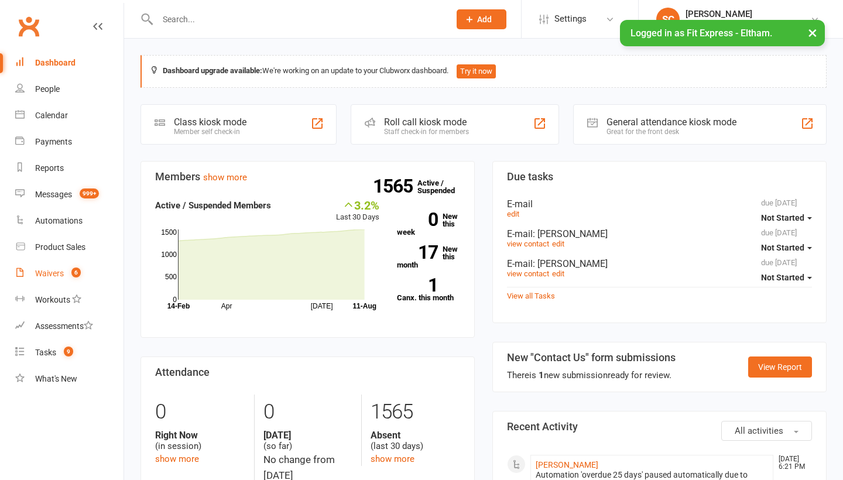
click at [54, 270] on div "Waivers" at bounding box center [49, 273] width 29 height 9
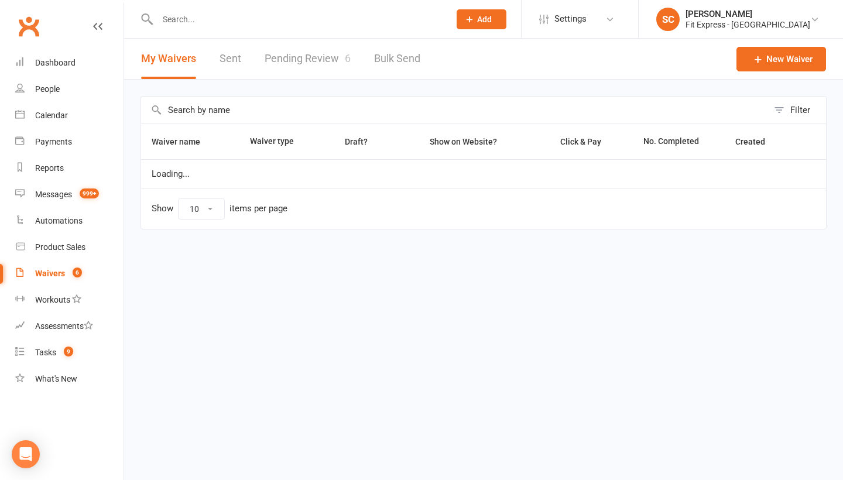
click at [301, 64] on link "Pending Review 6" at bounding box center [308, 59] width 86 height 40
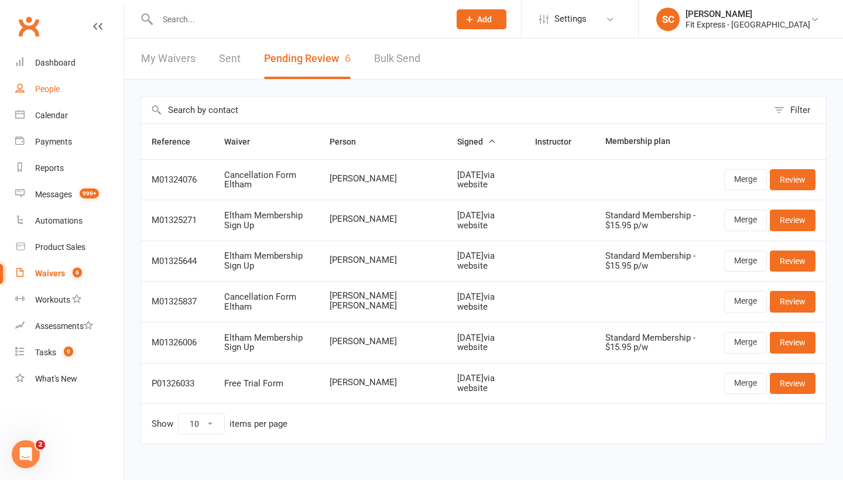
click at [53, 90] on div "People" at bounding box center [47, 88] width 25 height 9
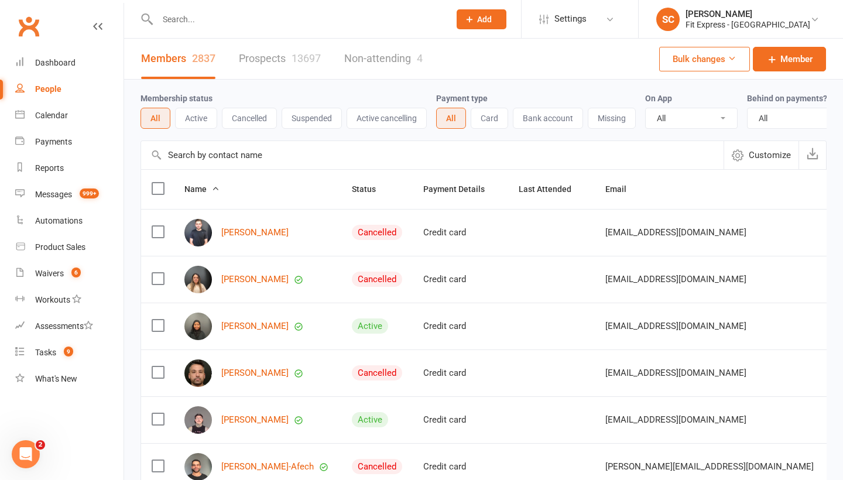
click at [200, 157] on input "text" at bounding box center [432, 155] width 582 height 28
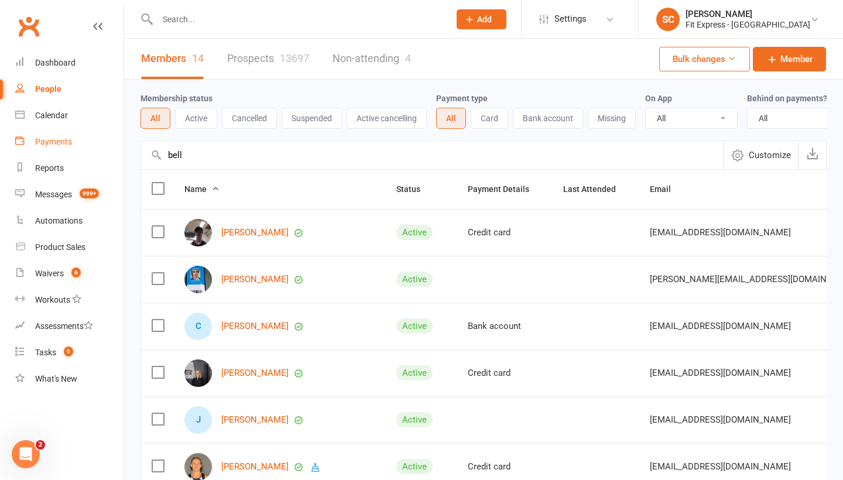
drag, startPoint x: 193, startPoint y: 154, endPoint x: 115, endPoint y: 153, distance: 77.3
click at [115, 153] on ui-view "Prospect Member Non-attending contact Class / event Appointment Task Membership…" at bounding box center [421, 383] width 843 height 761
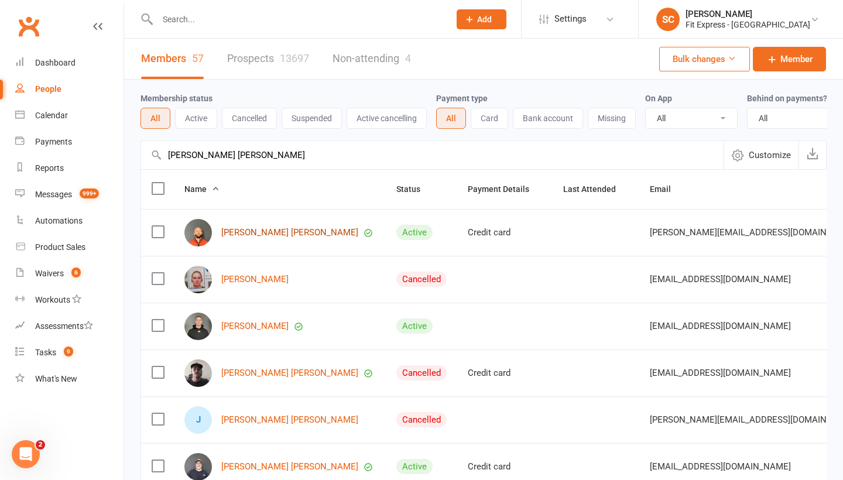
type input "[PERSON_NAME] [PERSON_NAME]"
click at [246, 233] on link "[PERSON_NAME] [PERSON_NAME]" at bounding box center [289, 233] width 137 height 10
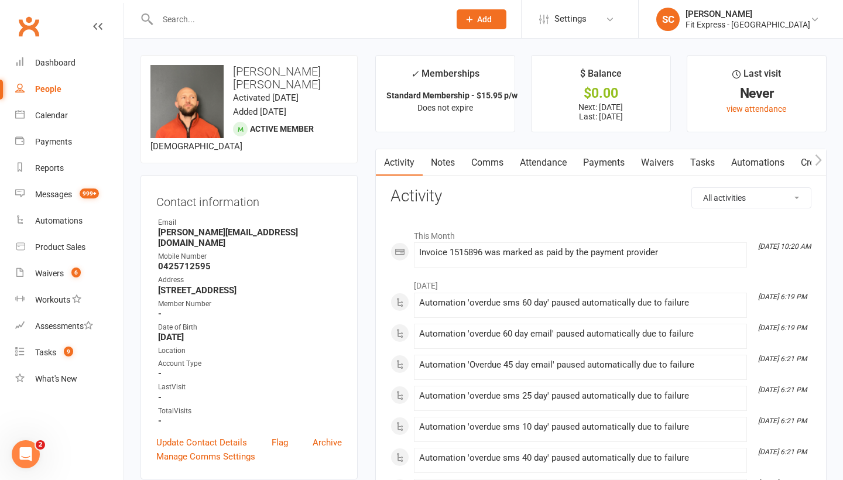
click at [609, 162] on link "Payments" at bounding box center [604, 162] width 58 height 27
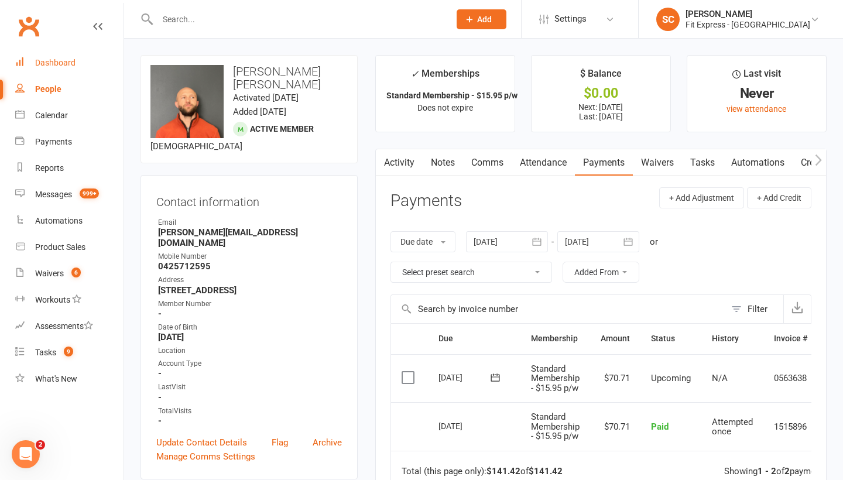
click at [54, 59] on div "Dashboard" at bounding box center [55, 62] width 40 height 9
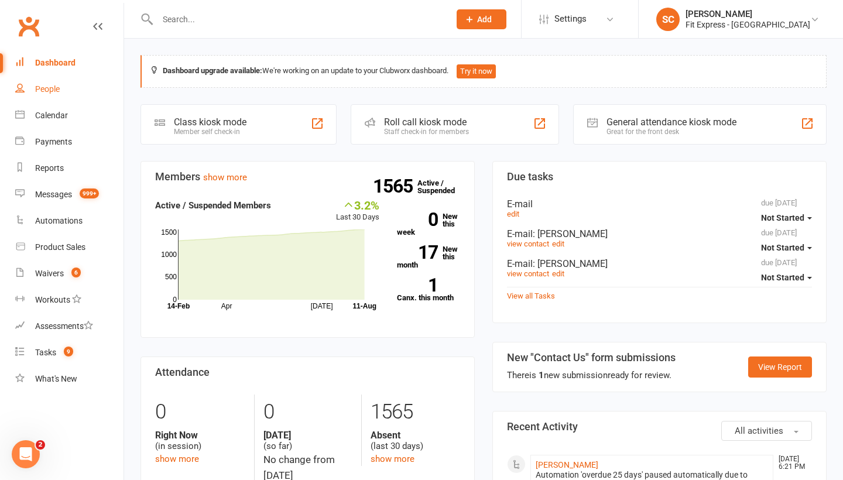
click at [50, 89] on div "People" at bounding box center [47, 88] width 25 height 9
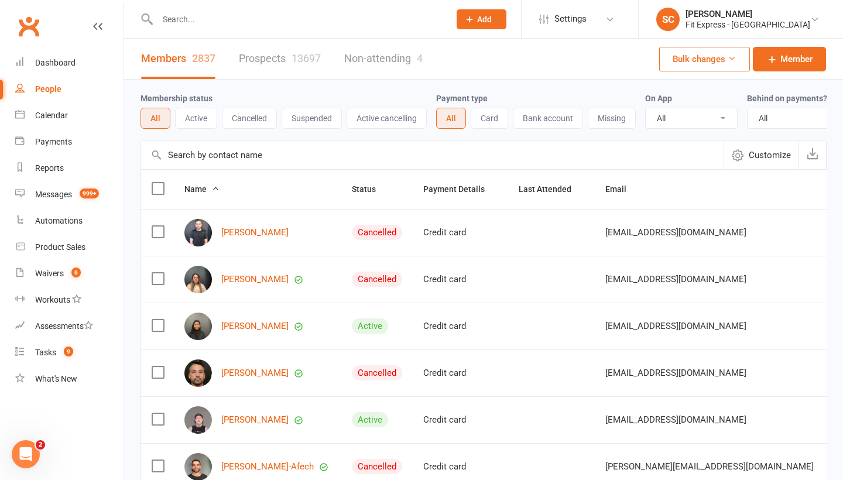
click at [208, 153] on input "text" at bounding box center [432, 155] width 582 height 28
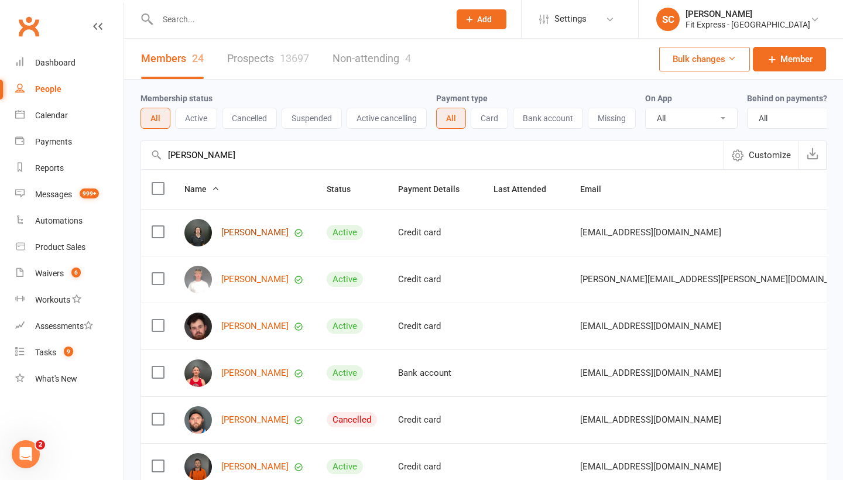
type input "Ethan miller"
click at [229, 236] on link "[PERSON_NAME]" at bounding box center [254, 233] width 67 height 10
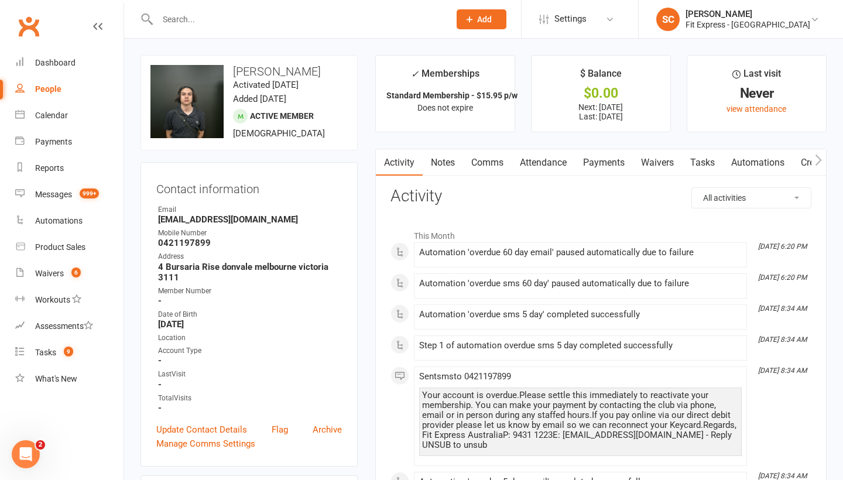
click at [596, 162] on link "Payments" at bounding box center [604, 162] width 58 height 27
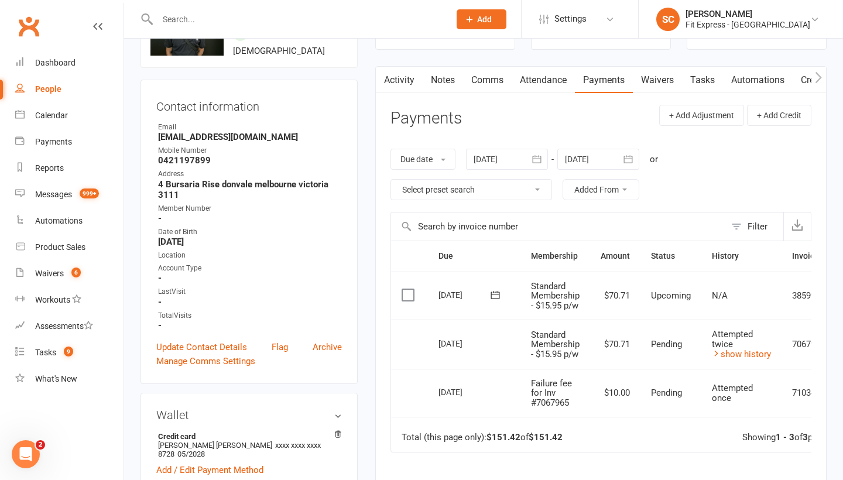
scroll to position [78, 0]
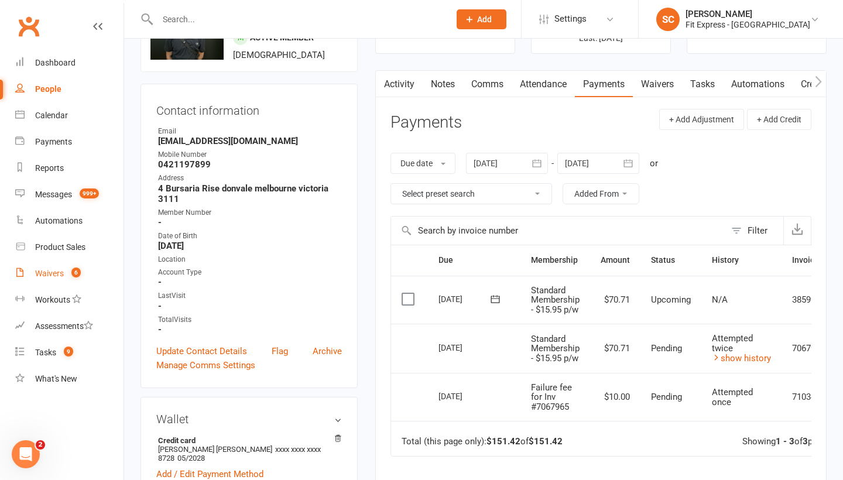
click at [58, 272] on div "Waivers" at bounding box center [49, 273] width 29 height 9
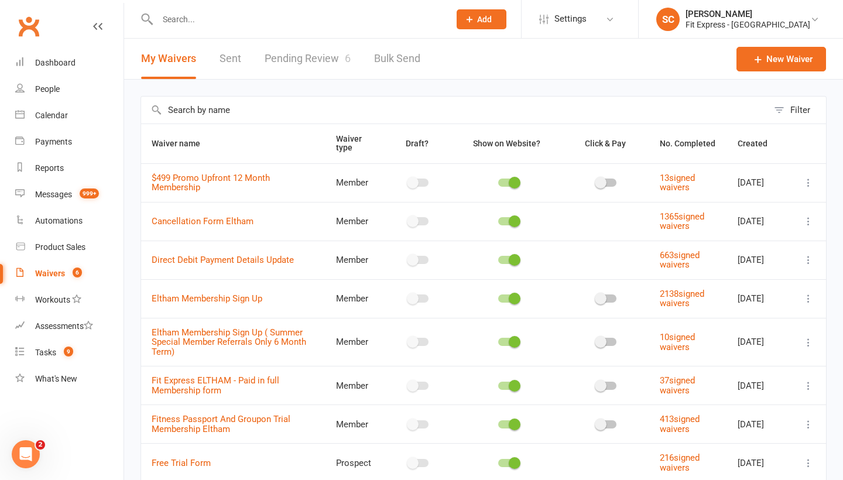
click at [308, 64] on link "Pending Review 6" at bounding box center [308, 59] width 86 height 40
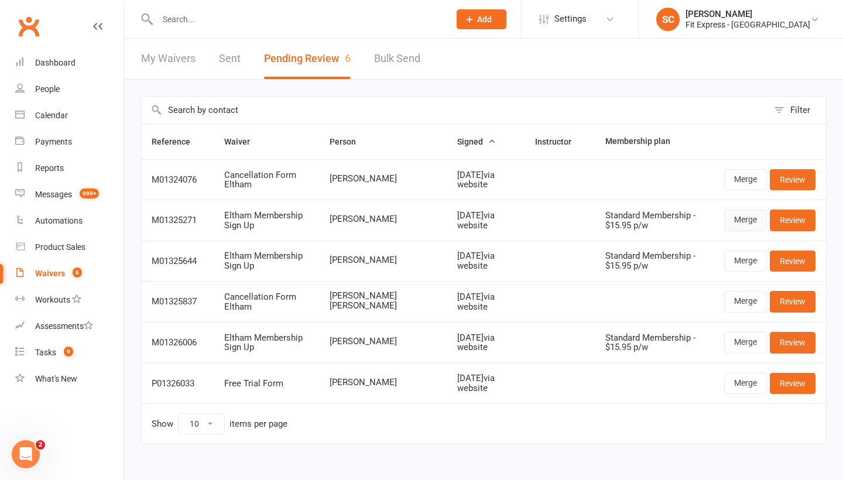
click at [754, 217] on link "Merge" at bounding box center [745, 220] width 43 height 21
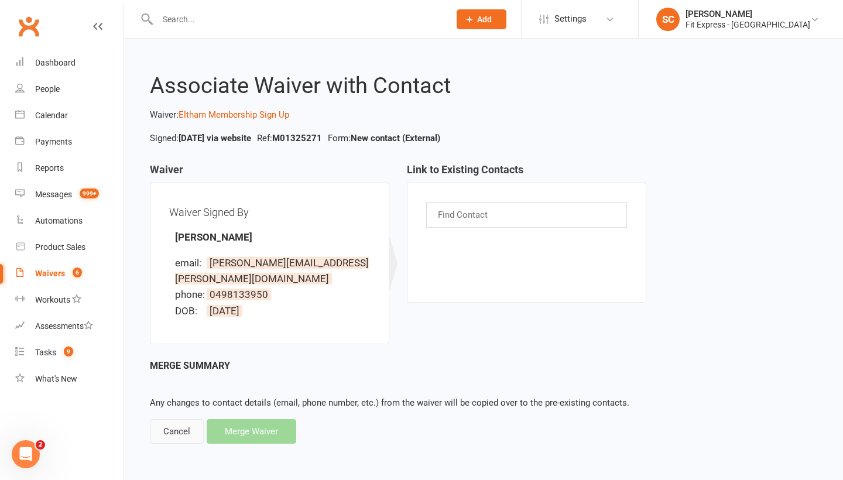
click at [167, 419] on div "Cancel" at bounding box center [177, 431] width 54 height 25
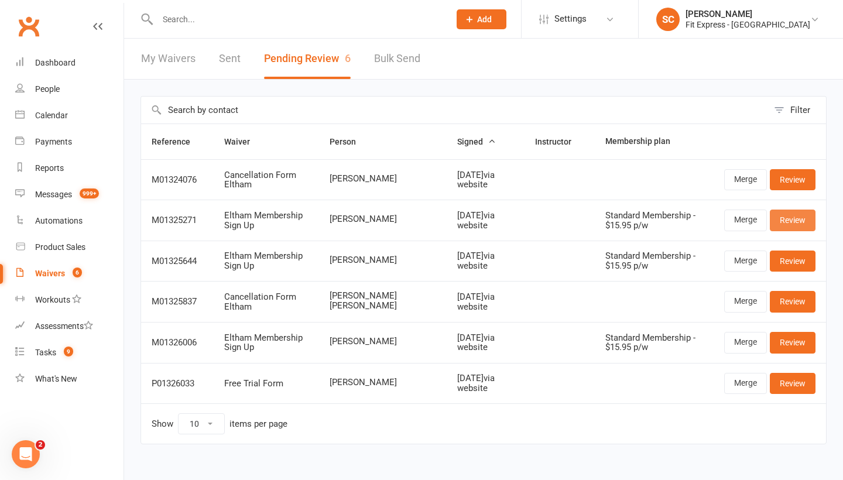
click at [791, 217] on link "Review" at bounding box center [793, 220] width 46 height 21
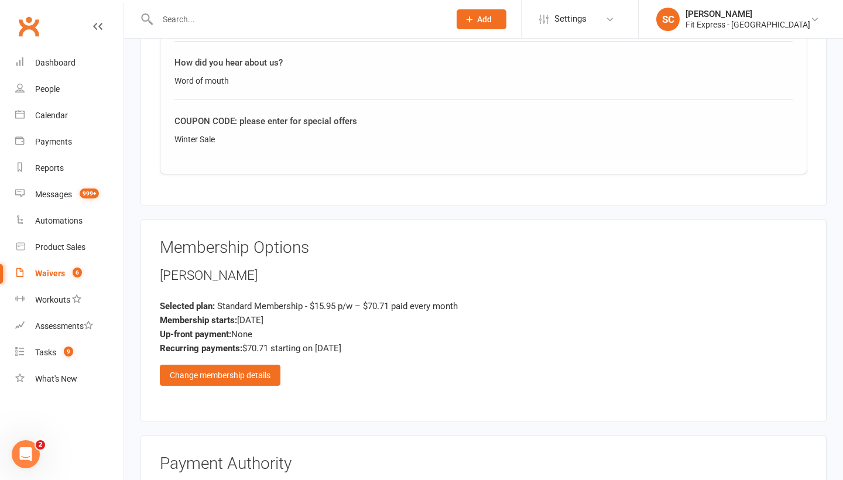
scroll to position [1186, 0]
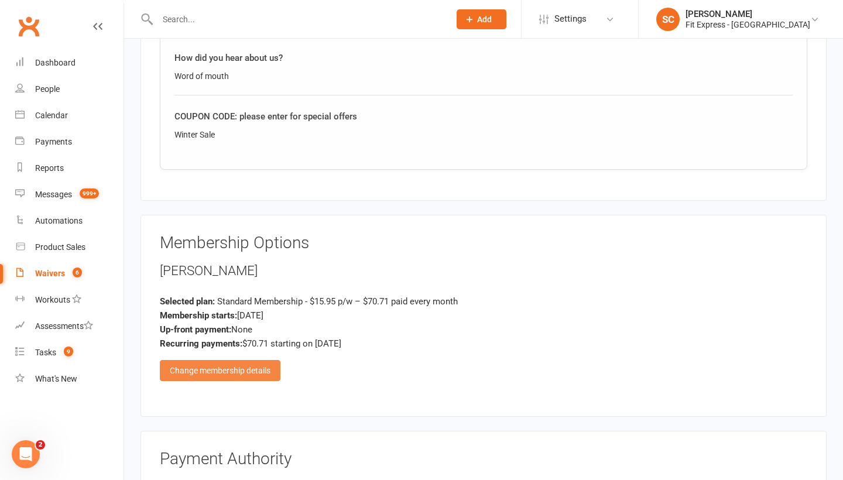
click at [236, 360] on div "Change membership details" at bounding box center [220, 370] width 121 height 21
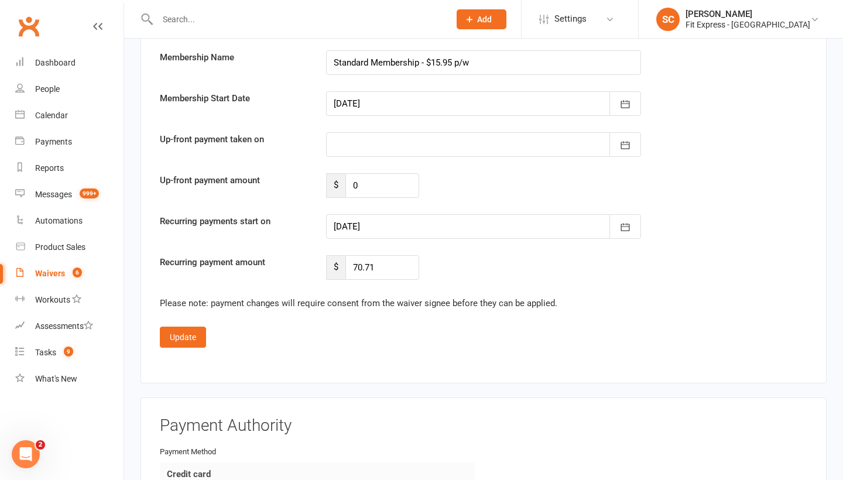
scroll to position [2198, 0]
click at [629, 222] on icon "button" at bounding box center [625, 226] width 9 height 8
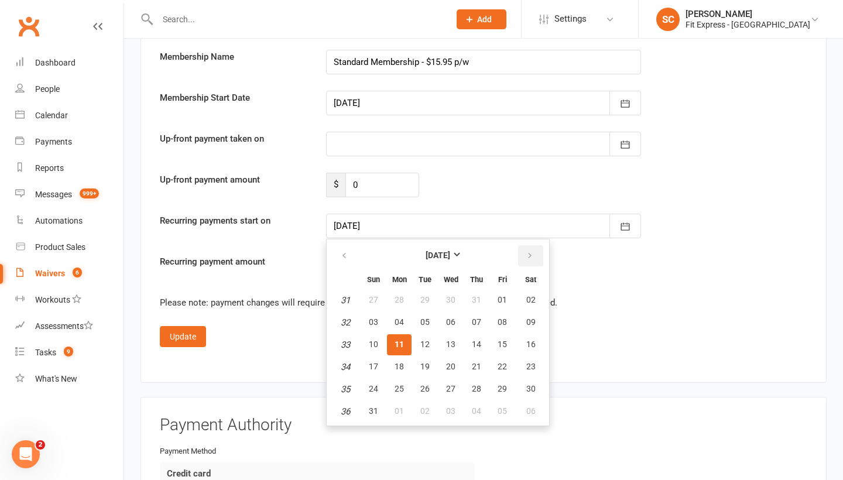
click at [531, 251] on icon "button" at bounding box center [530, 255] width 8 height 9
click at [403, 295] on span "01" at bounding box center [398, 299] width 9 height 9
type input "[DATE]"
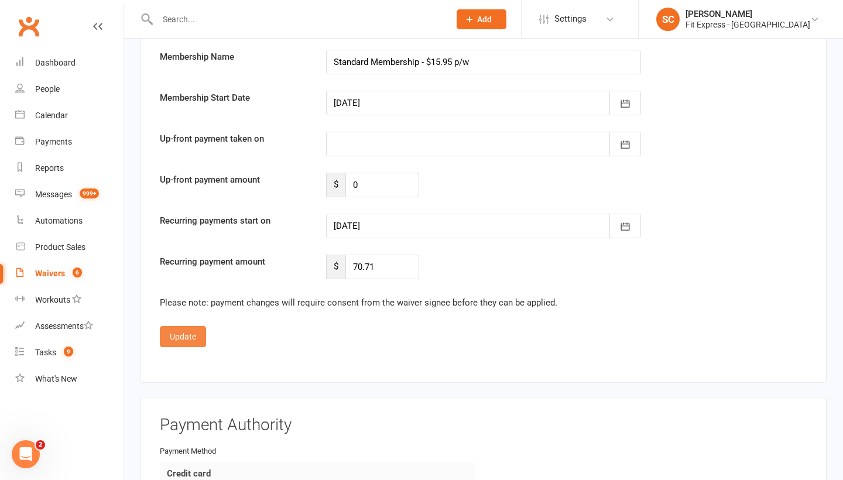
click at [193, 326] on button "Update" at bounding box center [183, 336] width 46 height 21
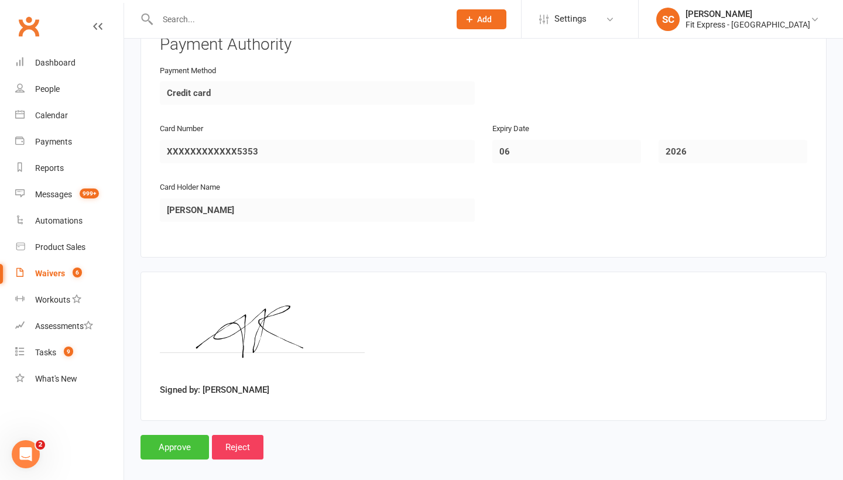
click at [183, 435] on input "Approve" at bounding box center [174, 447] width 68 height 25
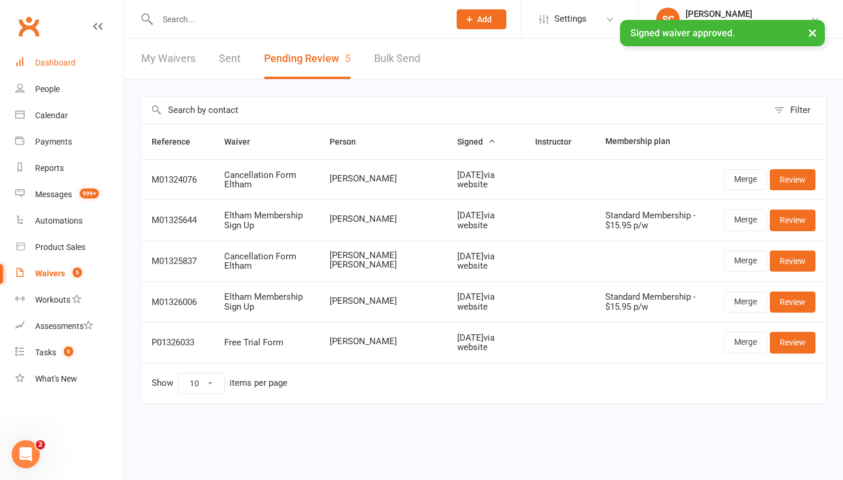
click at [65, 64] on div "Dashboard" at bounding box center [55, 62] width 40 height 9
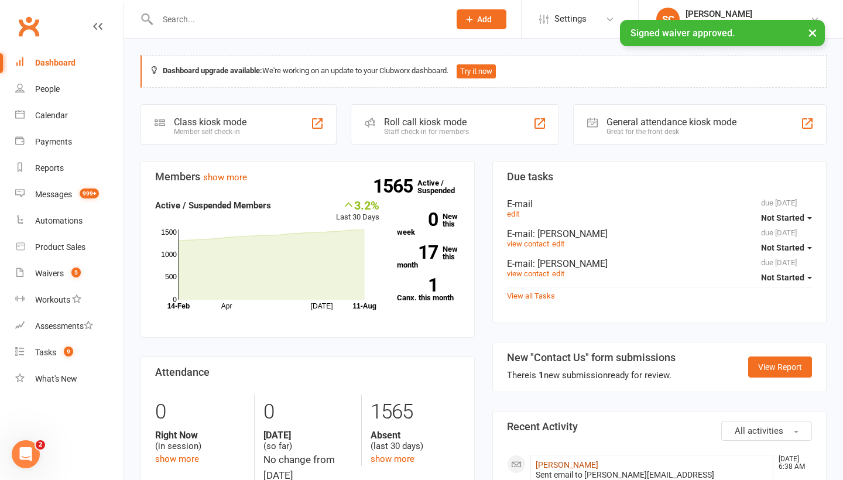
click at [545, 462] on link "[PERSON_NAME]" at bounding box center [566, 464] width 63 height 9
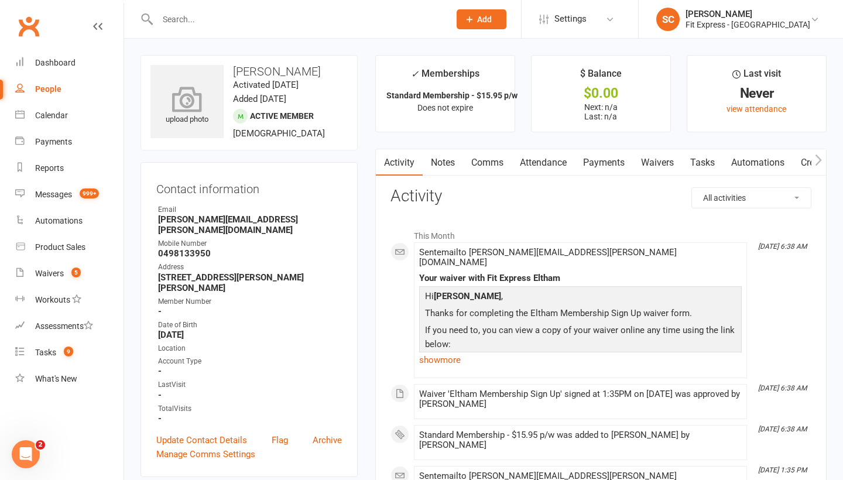
click at [192, 108] on icon at bounding box center [187, 99] width 81 height 26
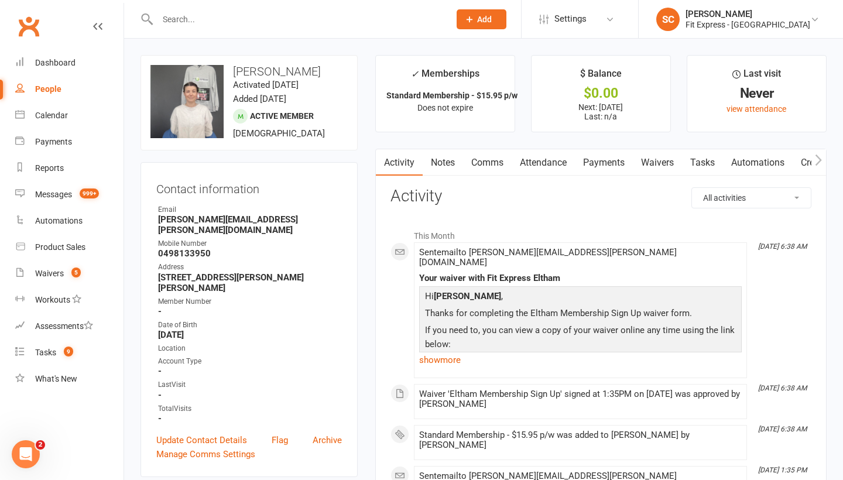
click at [605, 162] on link "Payments" at bounding box center [604, 162] width 58 height 27
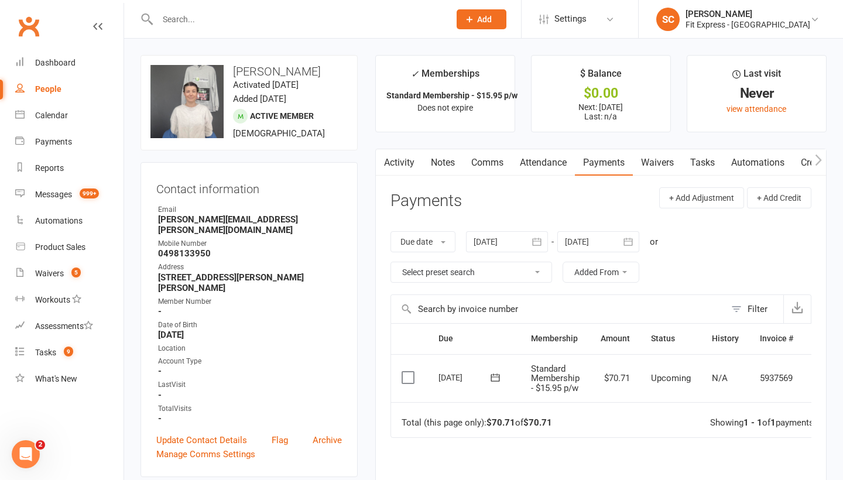
click at [628, 244] on icon "button" at bounding box center [628, 242] width 9 height 8
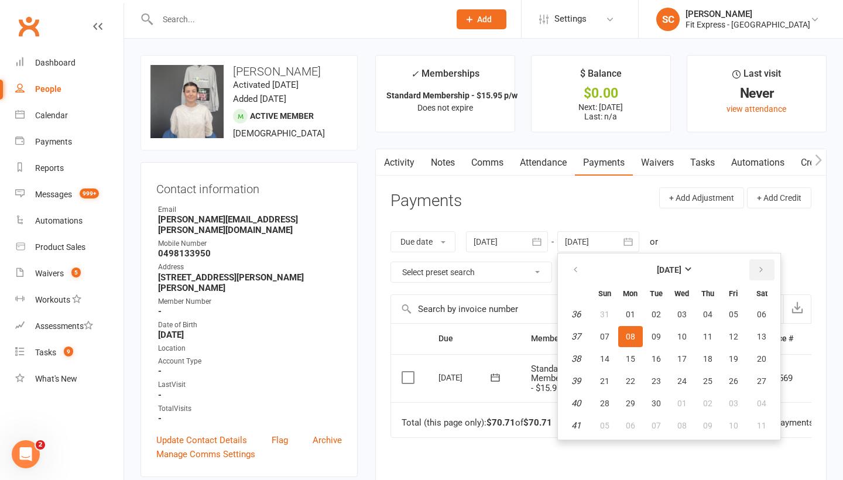
click at [764, 265] on icon "button" at bounding box center [761, 269] width 8 height 9
click at [759, 333] on span "08" at bounding box center [761, 336] width 9 height 9
type input "08 Nov 2025"
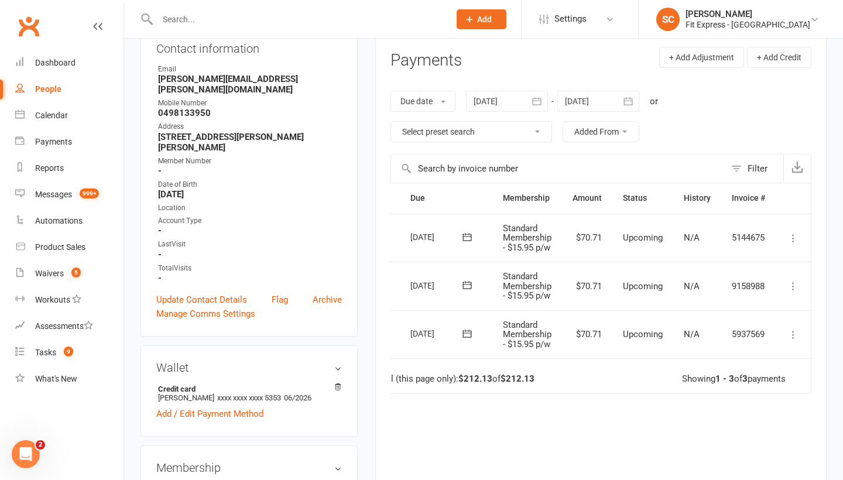
scroll to position [0, 29]
click at [794, 334] on icon at bounding box center [793, 335] width 12 height 12
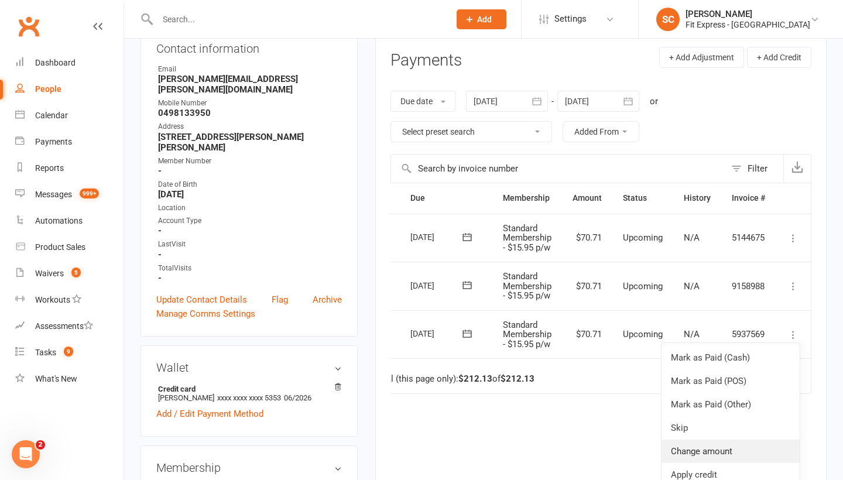
click at [702, 445] on link "Change amount" at bounding box center [730, 451] width 138 height 23
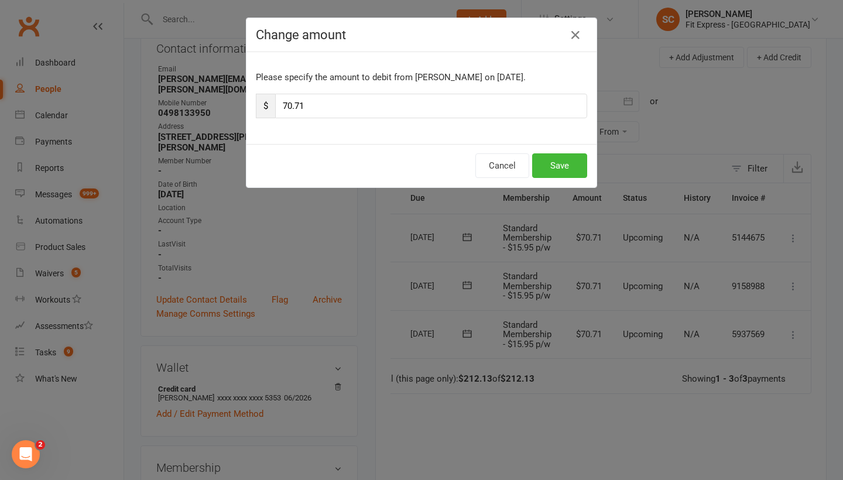
click at [326, 109] on input "70.71" at bounding box center [431, 106] width 312 height 25
type input "7"
type input "35.35"
click at [559, 170] on button "Save" at bounding box center [559, 165] width 55 height 25
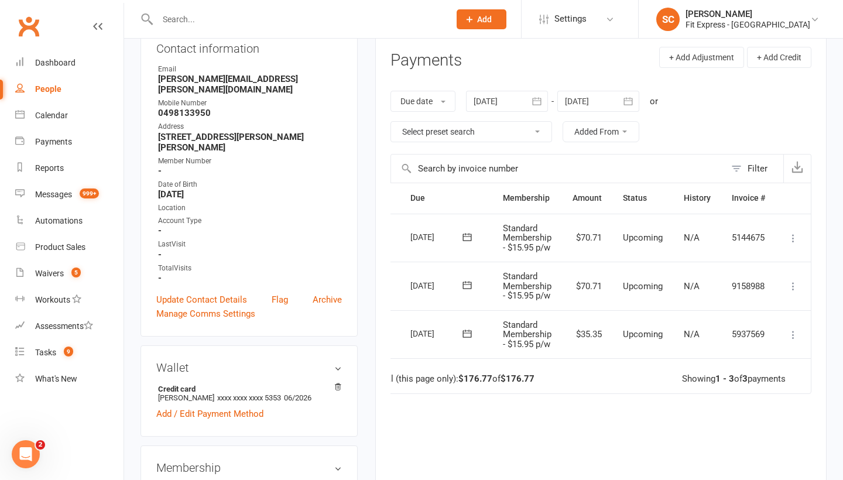
click at [795, 286] on icon at bounding box center [793, 286] width 12 height 12
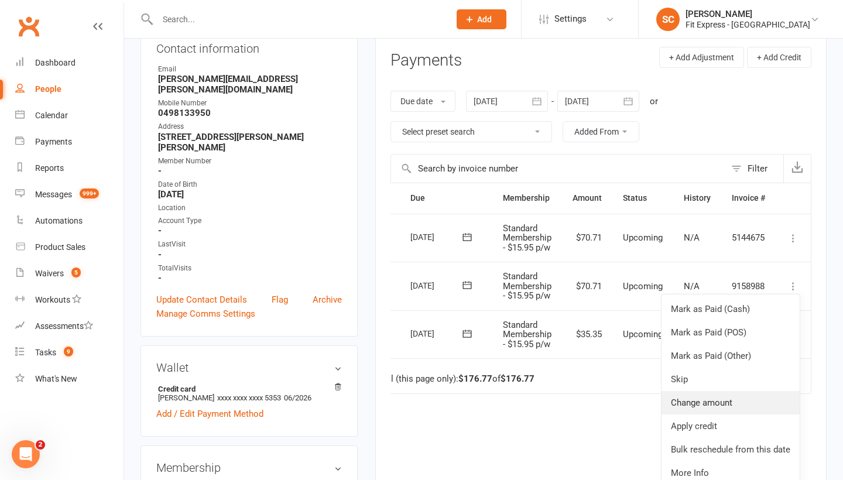
click at [712, 401] on link "Change amount" at bounding box center [730, 402] width 138 height 23
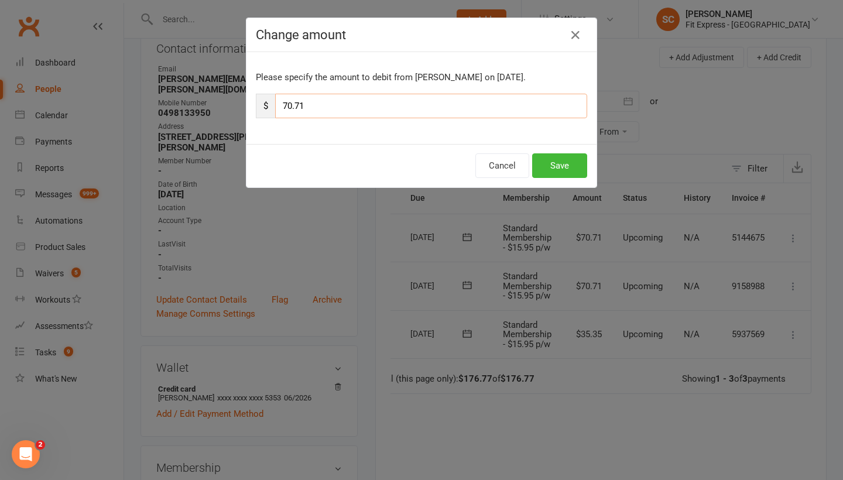
click at [310, 111] on input "70.71" at bounding box center [431, 106] width 312 height 25
type input "7"
type input "35.35"
click at [562, 170] on button "Save" at bounding box center [559, 165] width 55 height 25
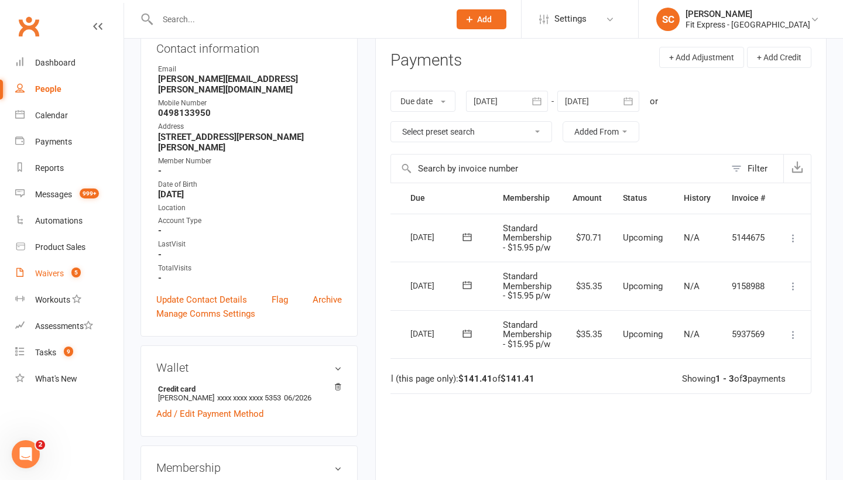
click at [57, 270] on div "Waivers" at bounding box center [49, 273] width 29 height 9
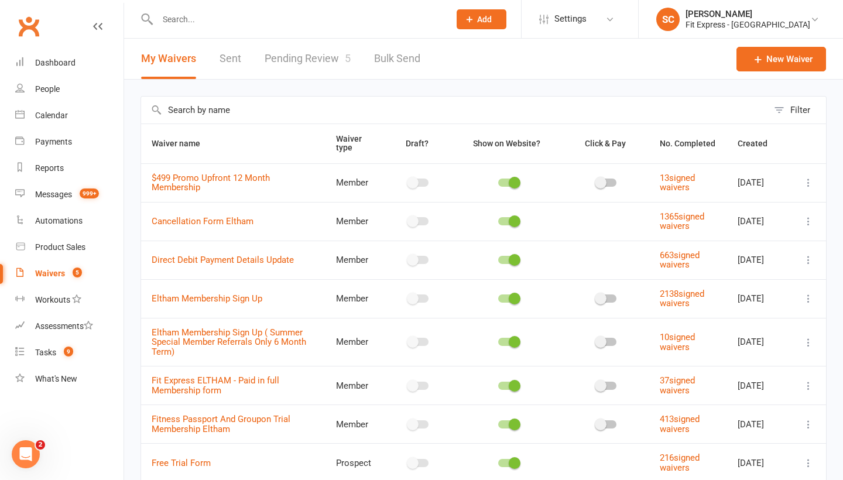
click at [298, 64] on link "Pending Review 5" at bounding box center [308, 59] width 86 height 40
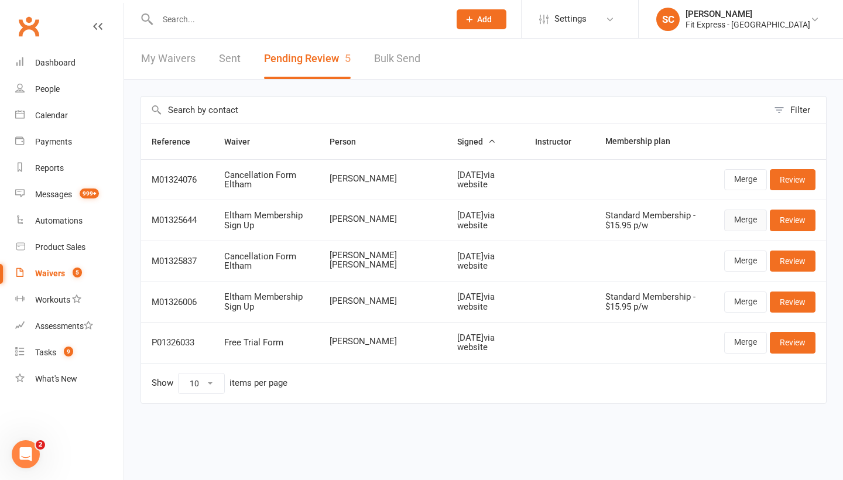
click at [744, 218] on link "Merge" at bounding box center [745, 220] width 43 height 21
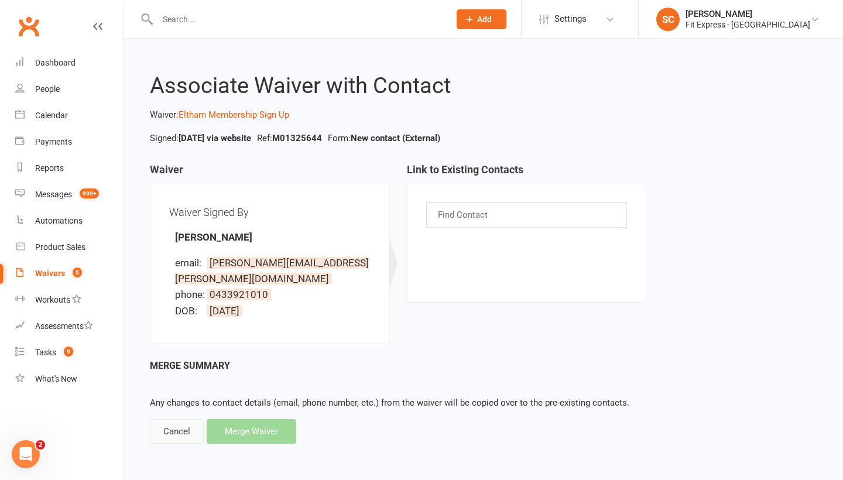
click at [182, 419] on div "Cancel" at bounding box center [177, 431] width 54 height 25
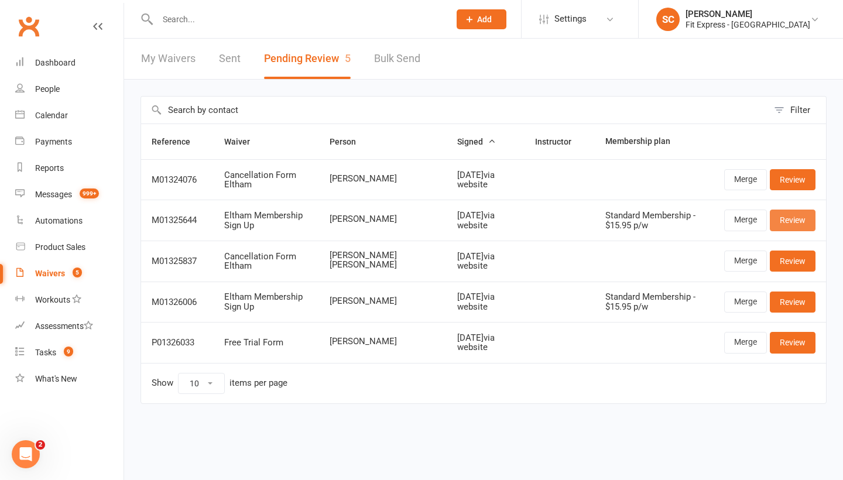
click at [789, 218] on link "Review" at bounding box center [793, 220] width 46 height 21
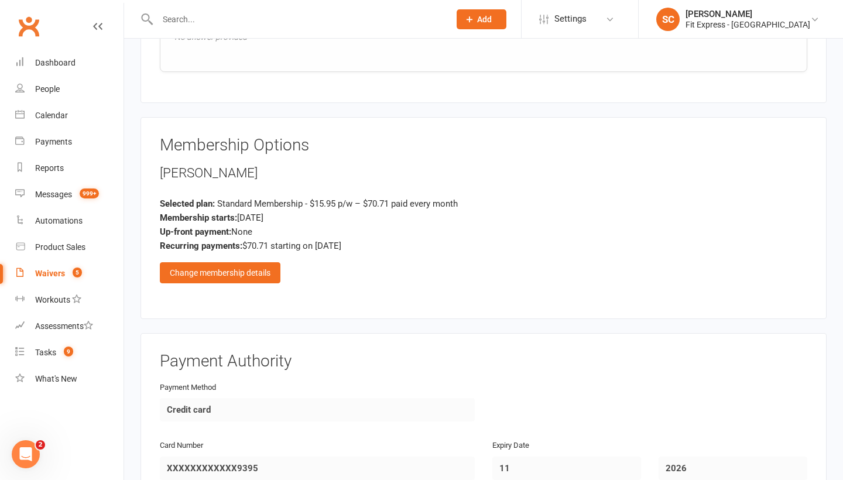
scroll to position [1294, 0]
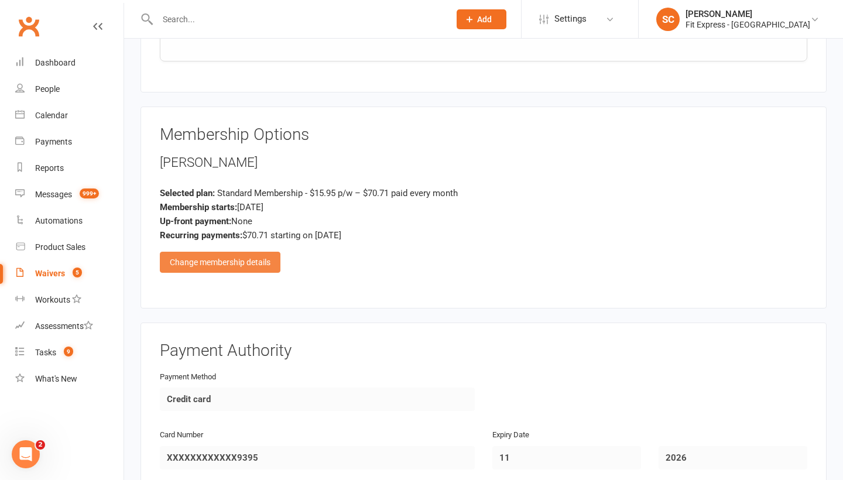
click at [235, 252] on div "Change membership details" at bounding box center [220, 262] width 121 height 21
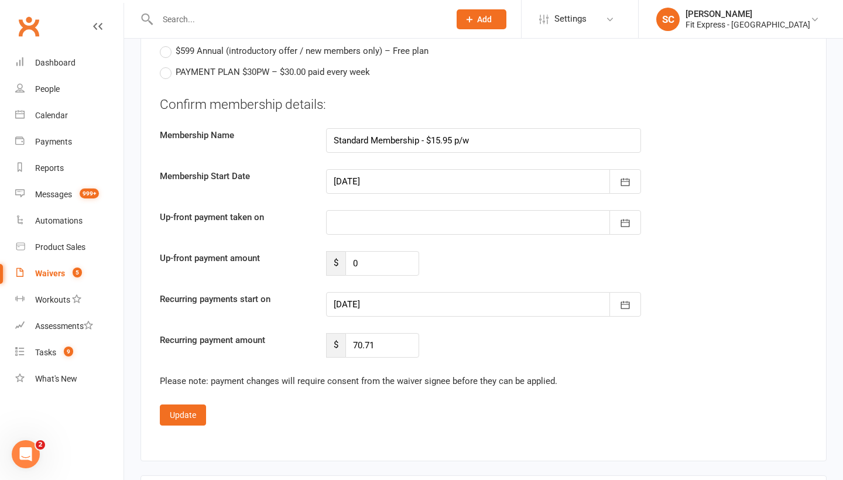
scroll to position [2120, 0]
click at [633, 292] on button "button" at bounding box center [625, 304] width 32 height 25
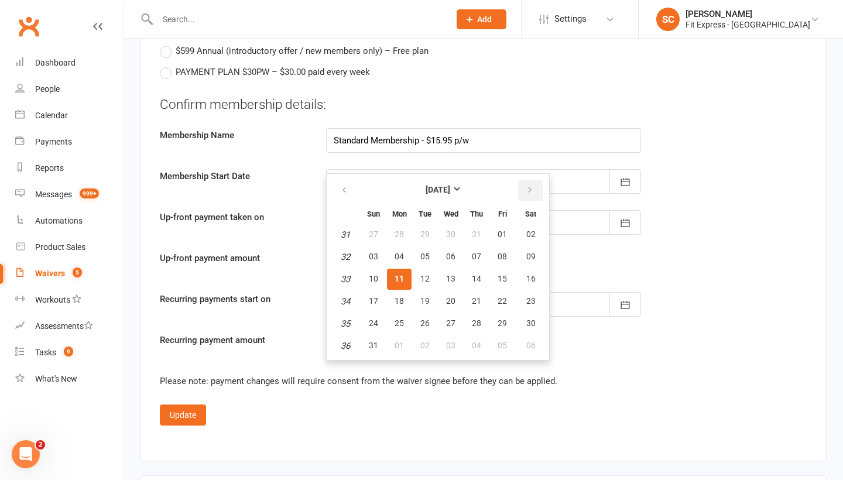
click at [531, 186] on icon "button" at bounding box center [530, 190] width 8 height 9
click at [400, 229] on span "01" at bounding box center [398, 233] width 9 height 9
type input "[DATE]"
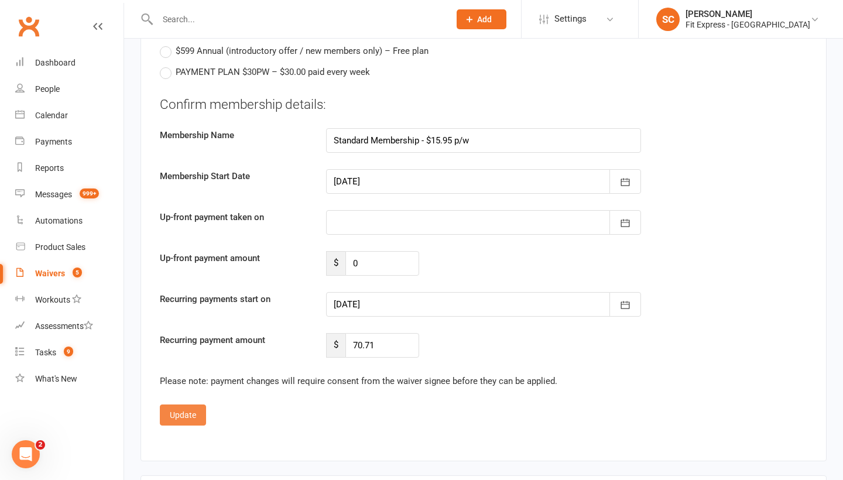
click at [177, 404] on button "Update" at bounding box center [183, 414] width 46 height 21
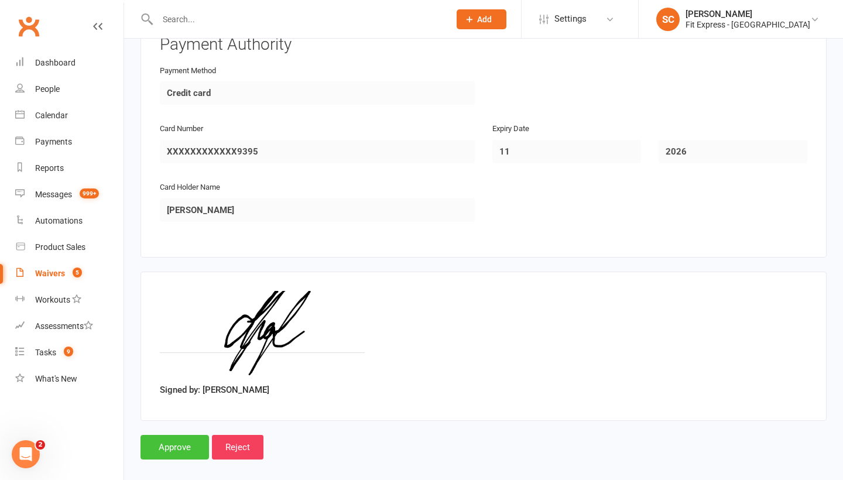
click at [172, 435] on input "Approve" at bounding box center [174, 447] width 68 height 25
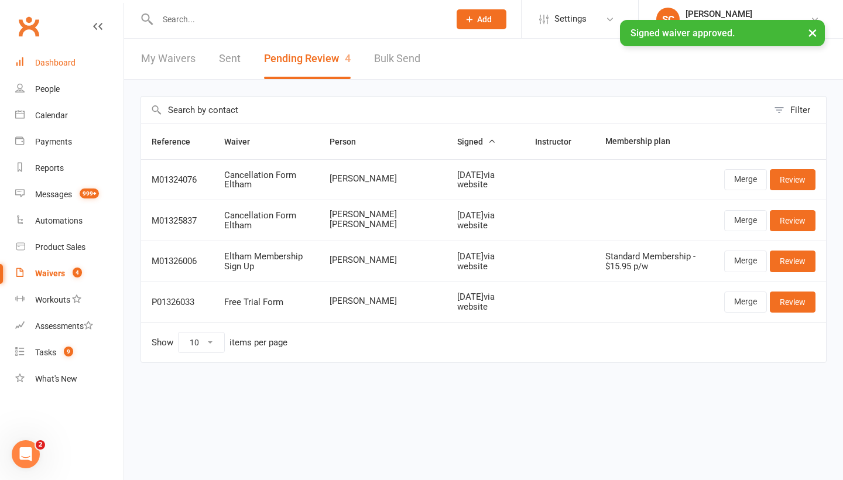
click at [53, 66] on div "Dashboard" at bounding box center [55, 62] width 40 height 9
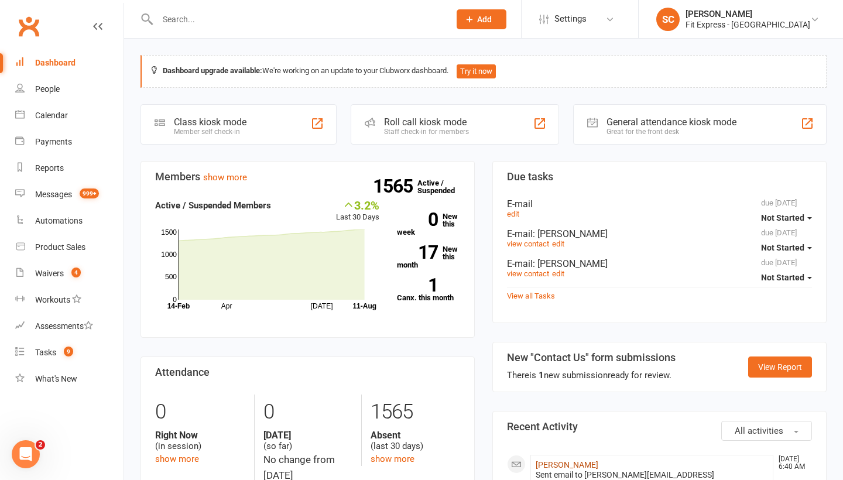
click at [551, 460] on link "[PERSON_NAME]" at bounding box center [566, 464] width 63 height 9
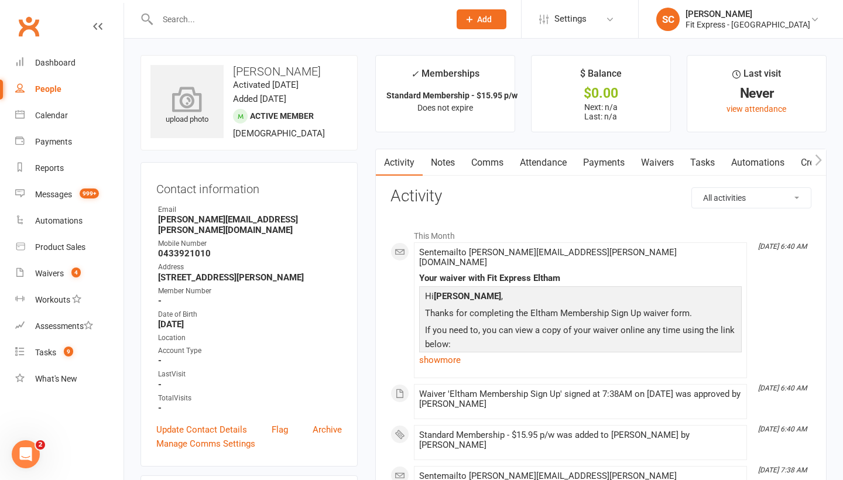
click at [183, 109] on icon at bounding box center [187, 99] width 81 height 26
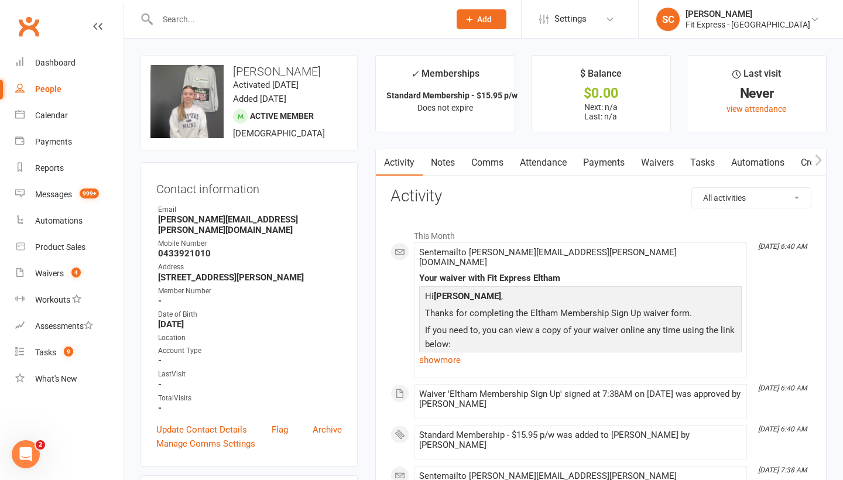
click at [609, 159] on link "Payments" at bounding box center [604, 162] width 58 height 27
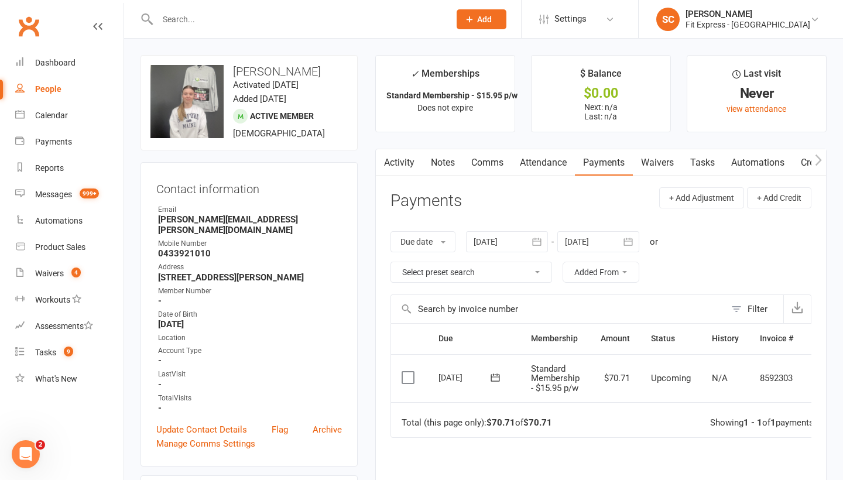
click at [628, 240] on icon "button" at bounding box center [628, 242] width 9 height 8
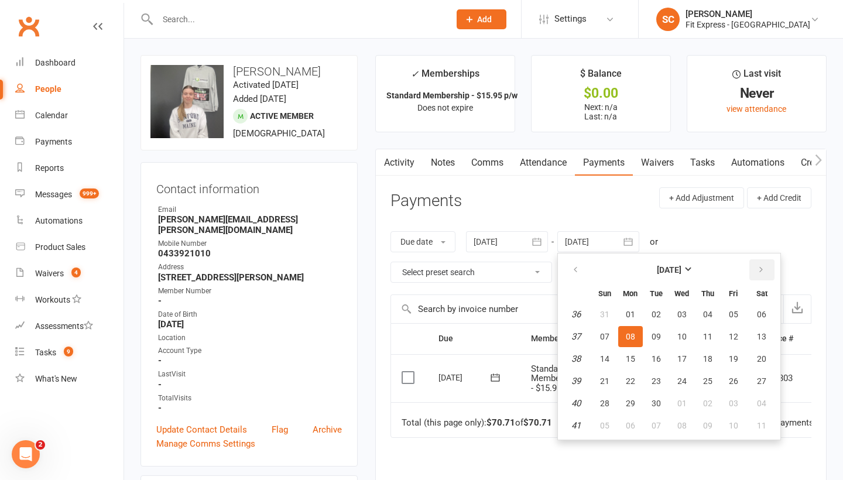
click at [763, 267] on icon "button" at bounding box center [761, 269] width 8 height 9
click at [764, 350] on button "15" at bounding box center [762, 358] width 30 height 21
type input "15 Nov 2025"
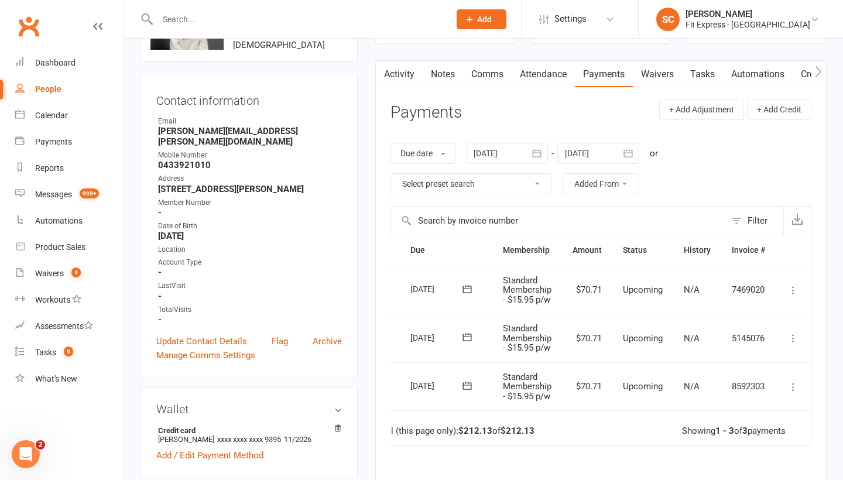
scroll to position [0, 29]
click at [797, 384] on icon at bounding box center [793, 387] width 12 height 12
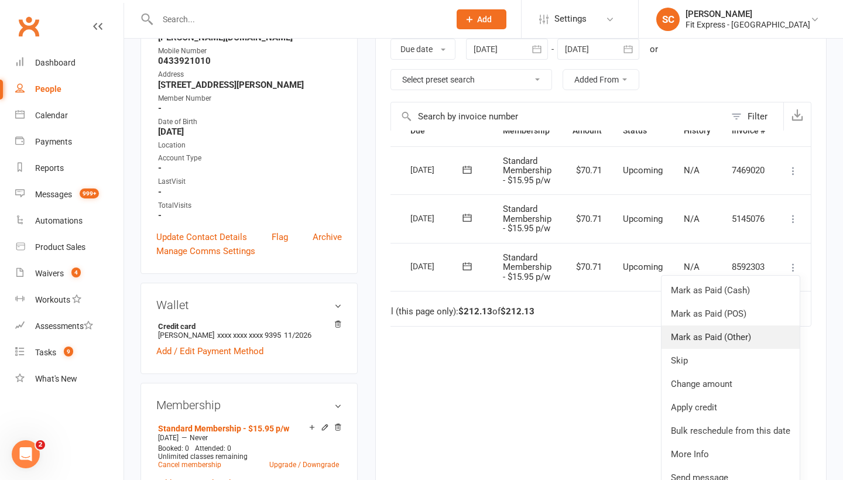
scroll to position [190, 0]
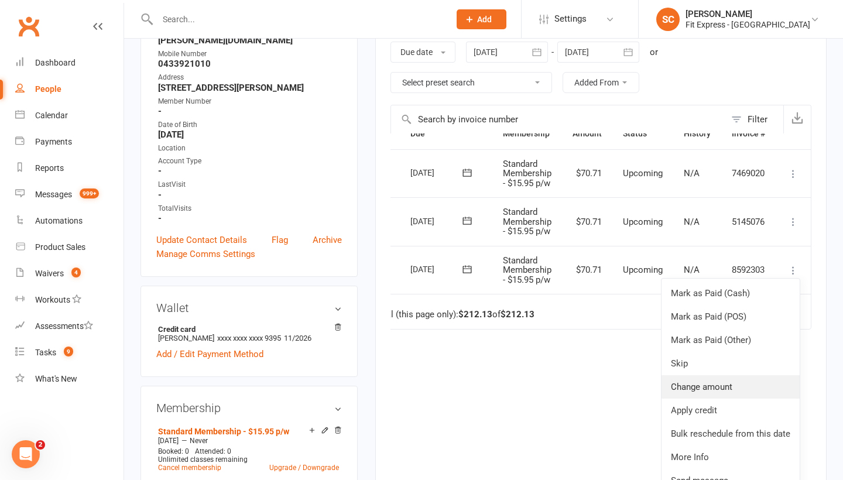
click at [707, 380] on link "Change amount" at bounding box center [730, 386] width 138 height 23
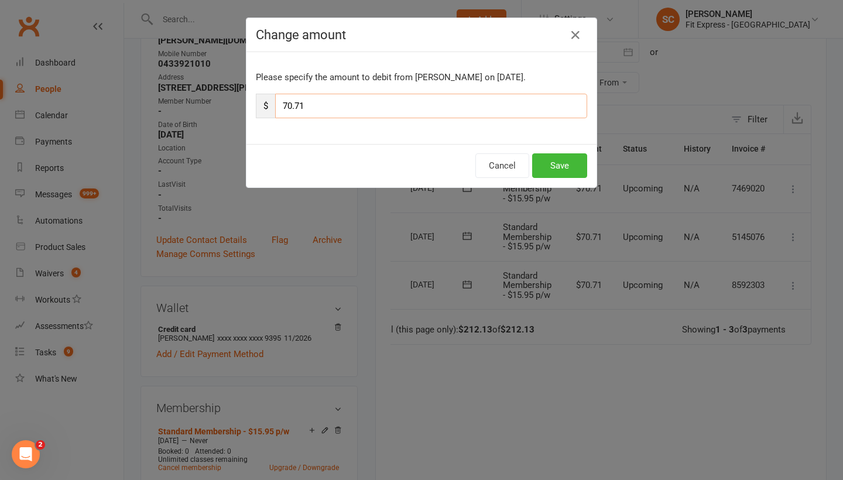
click at [311, 108] on input "70.71" at bounding box center [431, 106] width 312 height 25
type input "7"
type input "35.35"
click at [562, 166] on button "Save" at bounding box center [559, 165] width 55 height 25
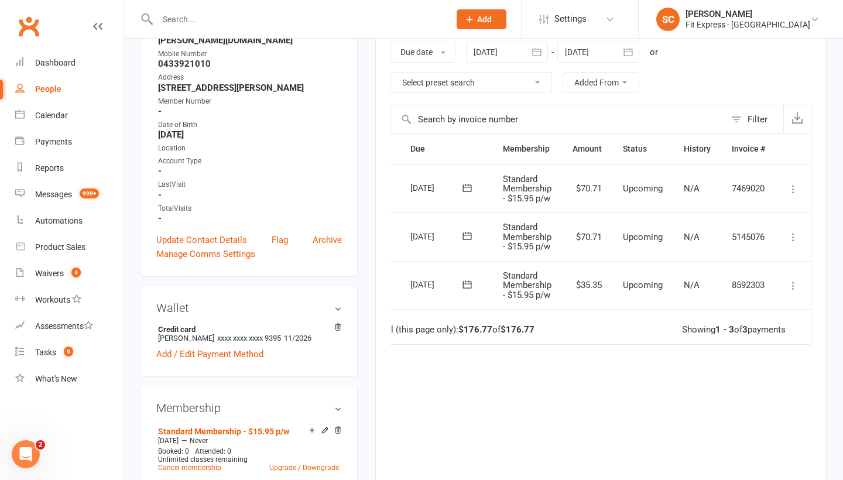
click at [794, 235] on icon at bounding box center [793, 237] width 12 height 12
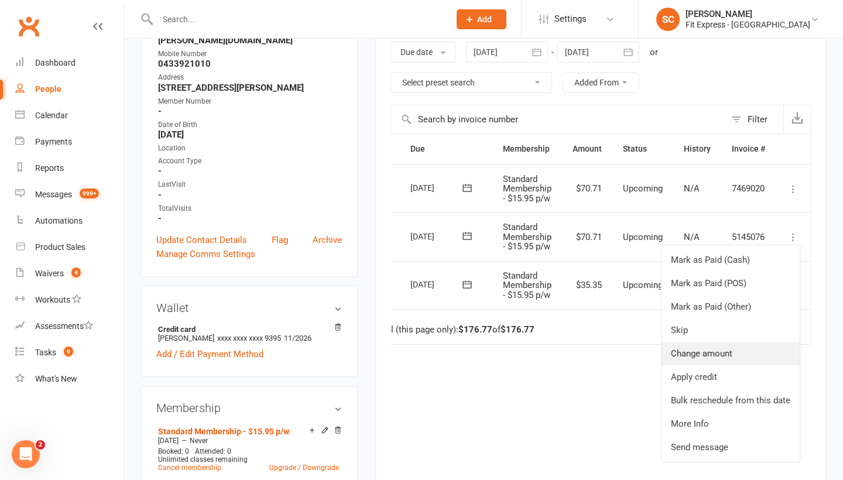
click at [732, 342] on link "Change amount" at bounding box center [730, 353] width 138 height 23
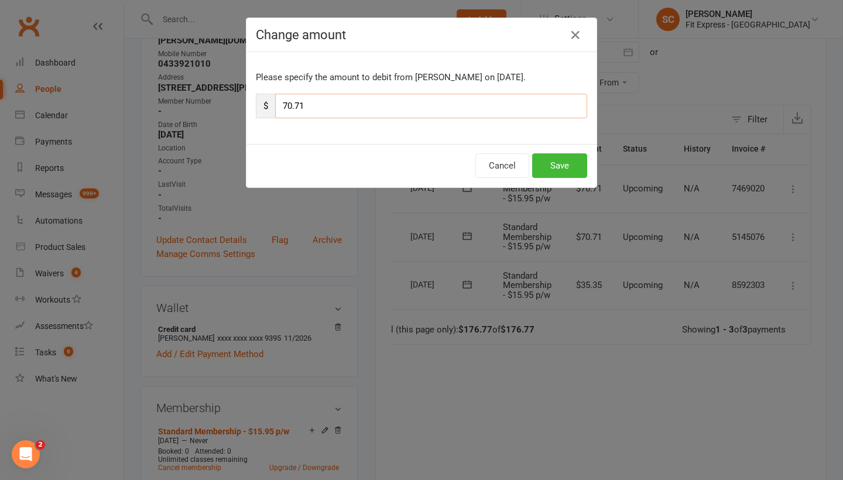
click at [335, 104] on input "70.71" at bounding box center [431, 106] width 312 height 25
type input "7"
type input "35.35"
click at [558, 164] on button "Save" at bounding box center [559, 165] width 55 height 25
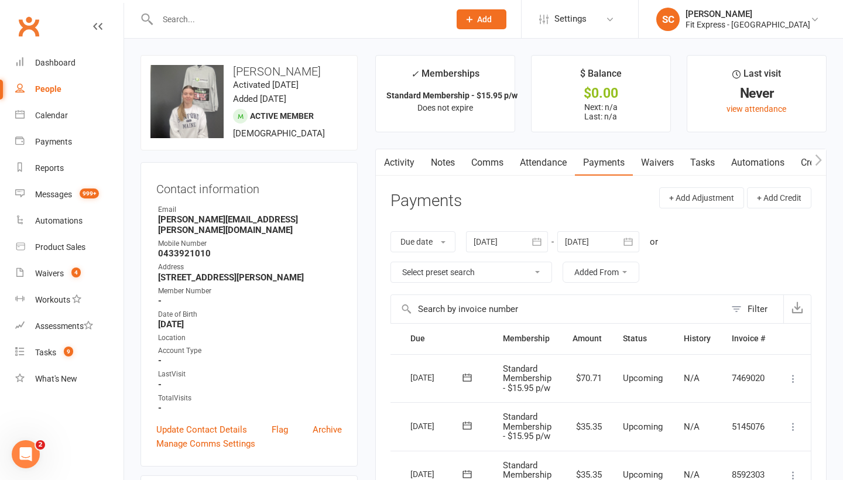
scroll to position [0, 0]
click at [56, 269] on div "Waivers" at bounding box center [49, 273] width 29 height 9
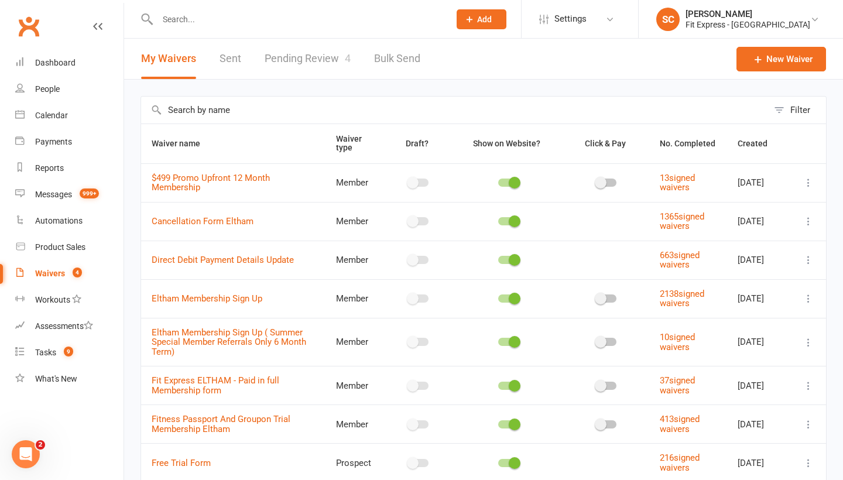
click at [289, 59] on link "Pending Review 4" at bounding box center [308, 59] width 86 height 40
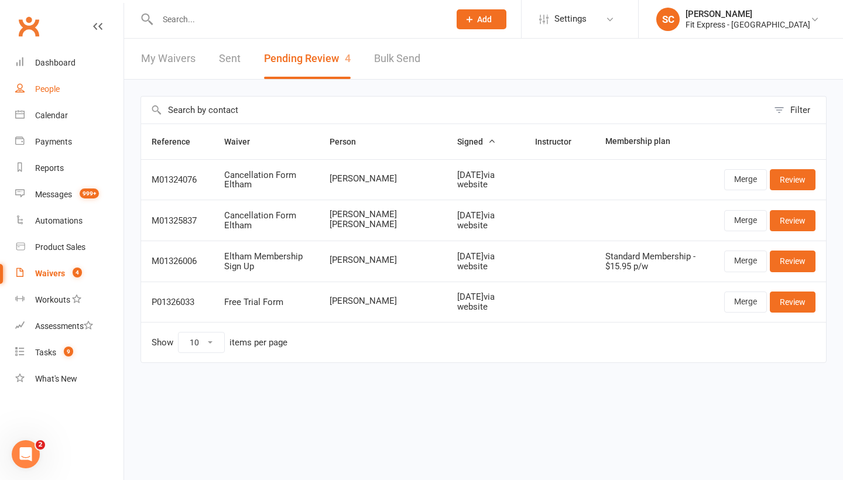
click at [45, 89] on div "People" at bounding box center [47, 88] width 25 height 9
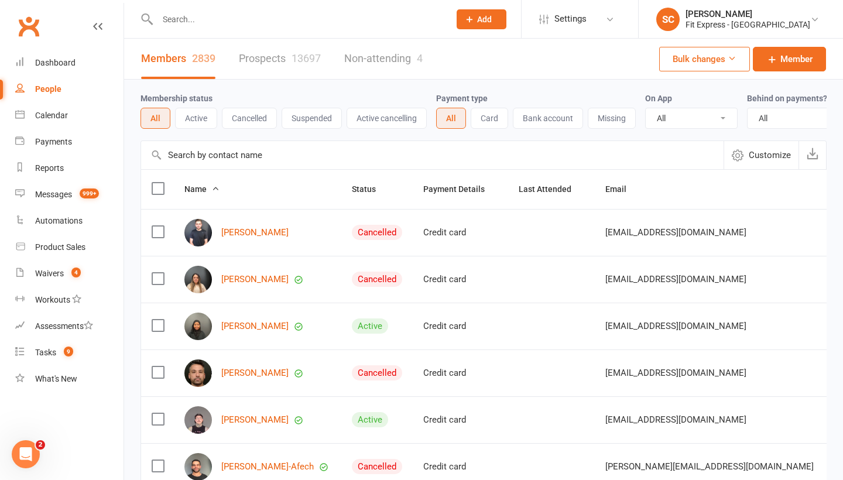
click at [223, 151] on input "text" at bounding box center [432, 155] width 582 height 28
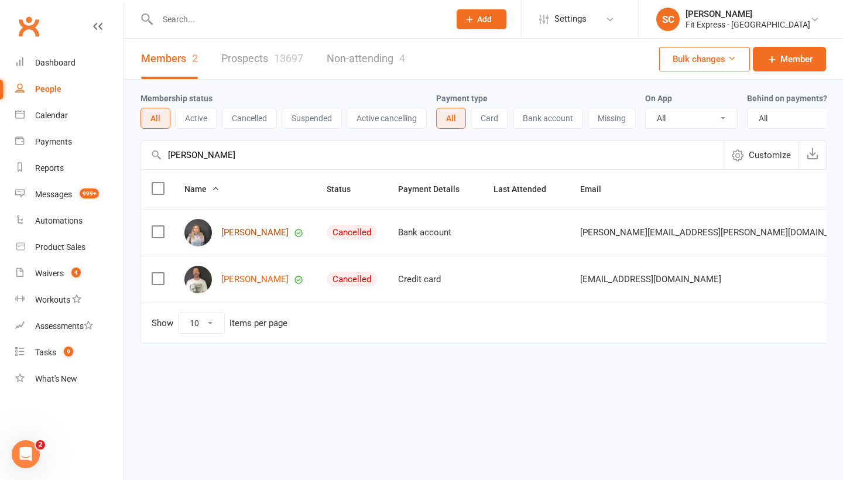
type input "ingrid klein"
click at [237, 232] on link "ingrid Kleinhenz" at bounding box center [254, 233] width 67 height 10
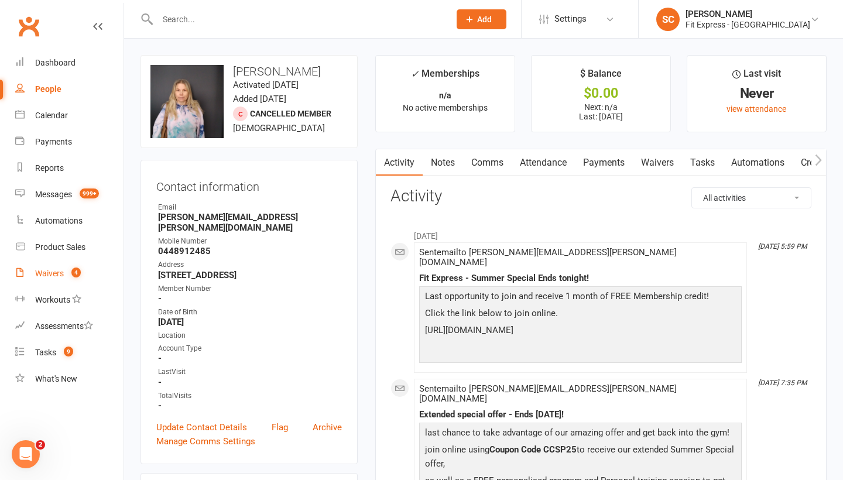
click at [49, 270] on div "Waivers" at bounding box center [49, 273] width 29 height 9
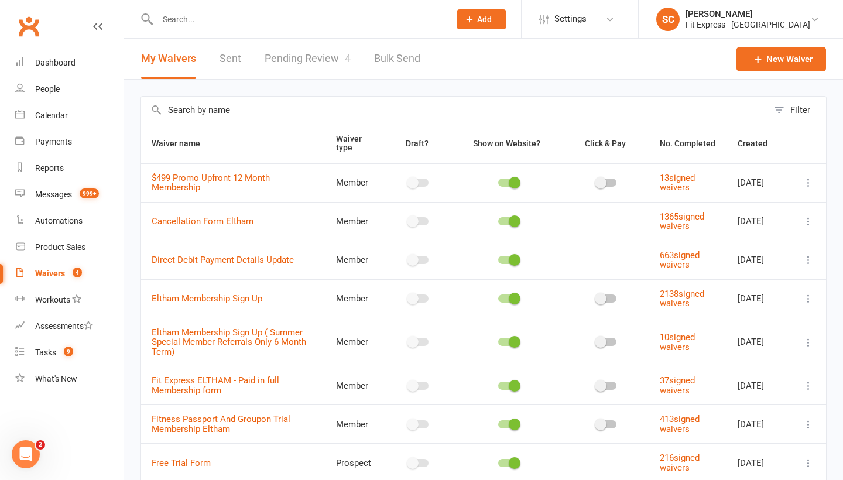
click at [308, 58] on link "Pending Review 4" at bounding box center [308, 59] width 86 height 40
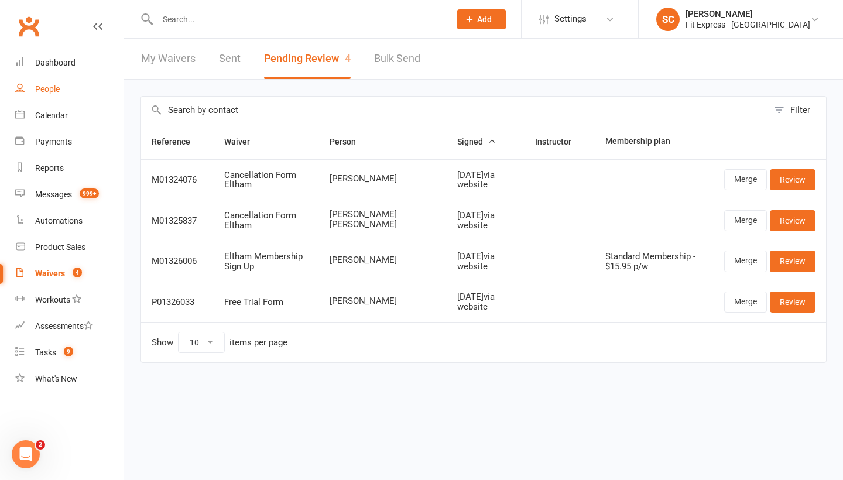
click at [47, 87] on div "People" at bounding box center [47, 88] width 25 height 9
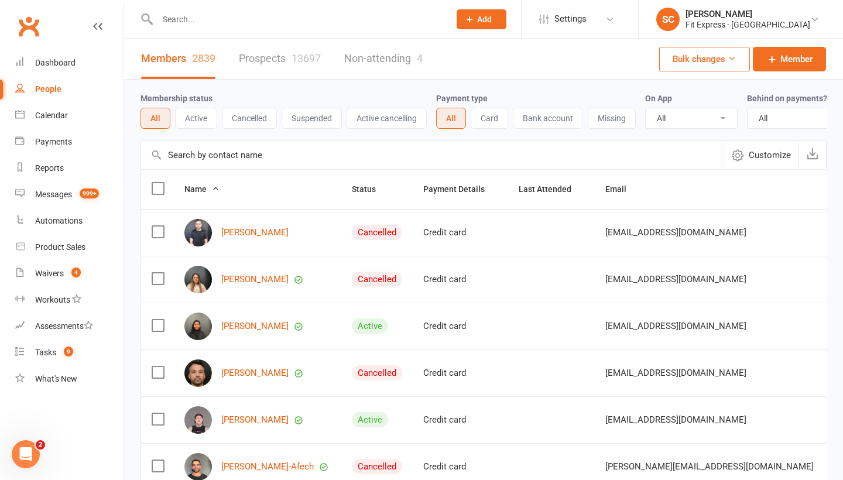
click at [211, 160] on input "text" at bounding box center [432, 155] width 582 height 28
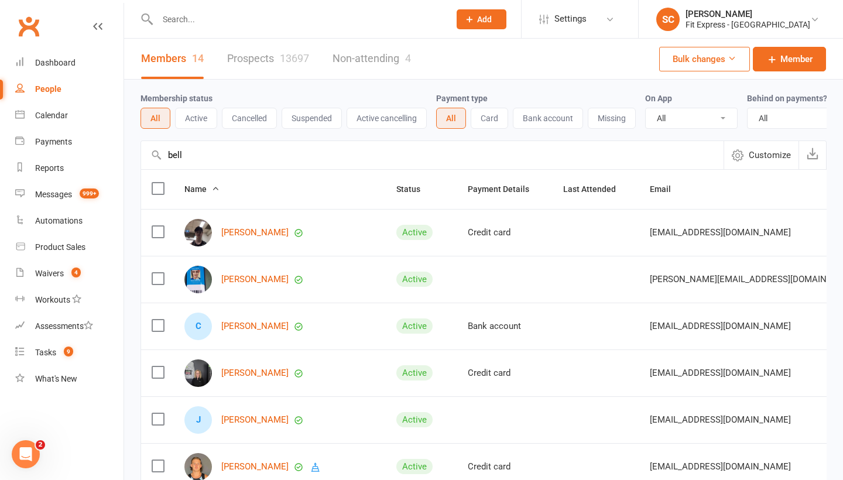
click at [169, 157] on input "bell" at bounding box center [432, 155] width 582 height 28
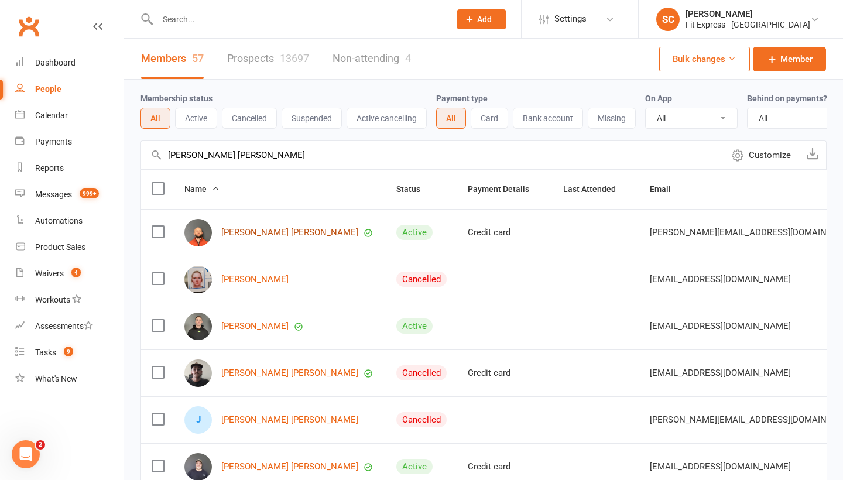
type input "[PERSON_NAME] [PERSON_NAME]"
click at [236, 228] on link "[PERSON_NAME] [PERSON_NAME]" at bounding box center [289, 233] width 137 height 10
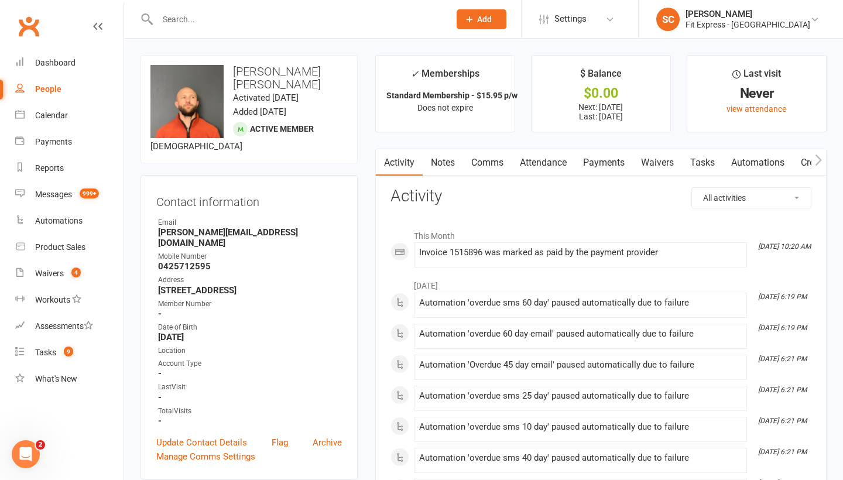
click at [606, 166] on link "Payments" at bounding box center [604, 162] width 58 height 27
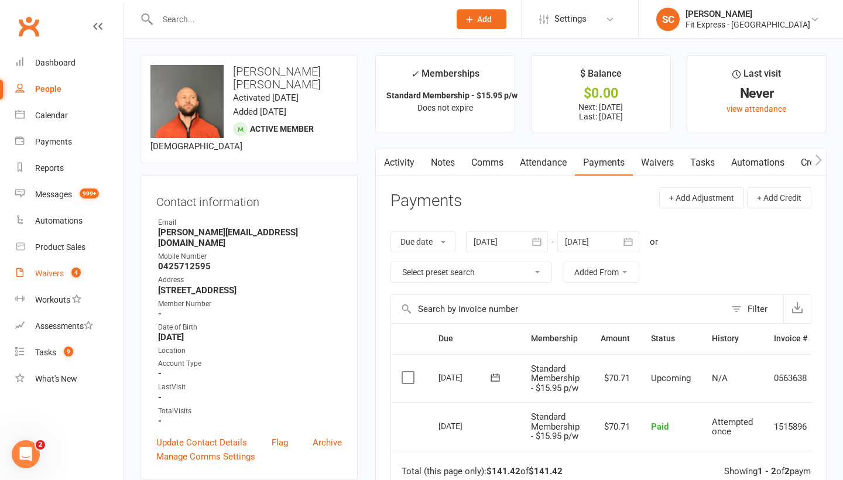
click at [46, 273] on div "Waivers" at bounding box center [49, 273] width 29 height 9
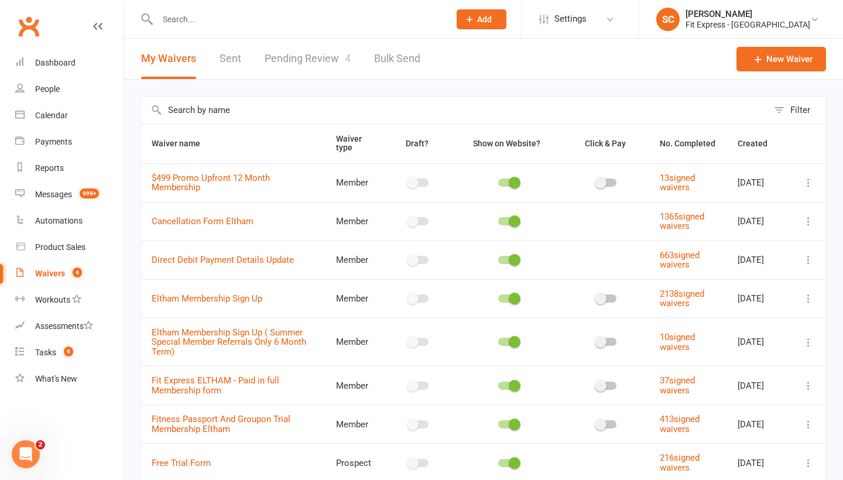
click at [286, 67] on link "Pending Review 4" at bounding box center [308, 59] width 86 height 40
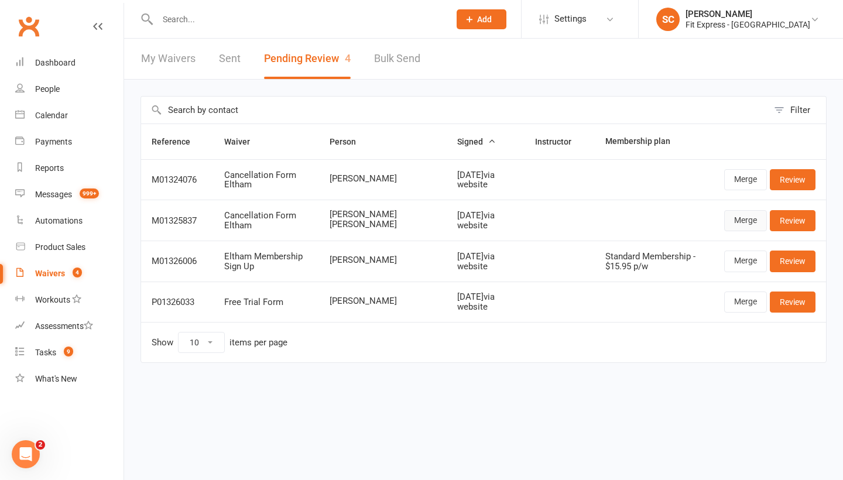
click at [737, 221] on link "Merge" at bounding box center [745, 220] width 43 height 21
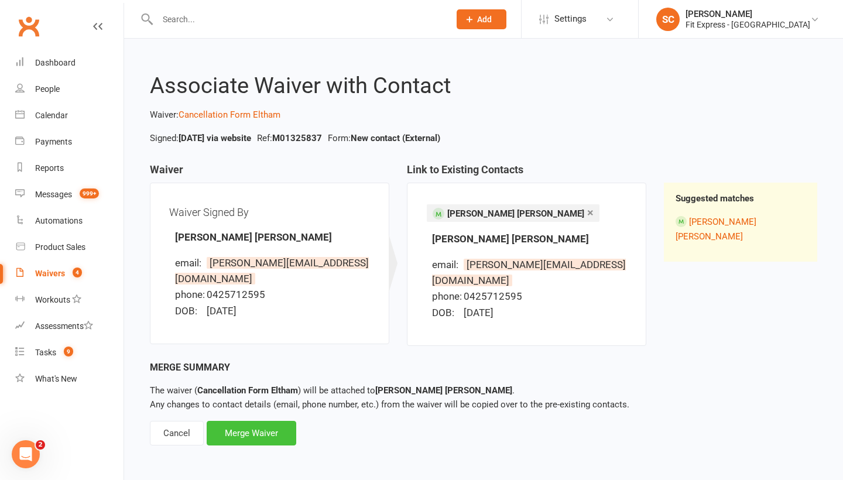
click at [258, 427] on div "Merge Waiver" at bounding box center [252, 433] width 90 height 25
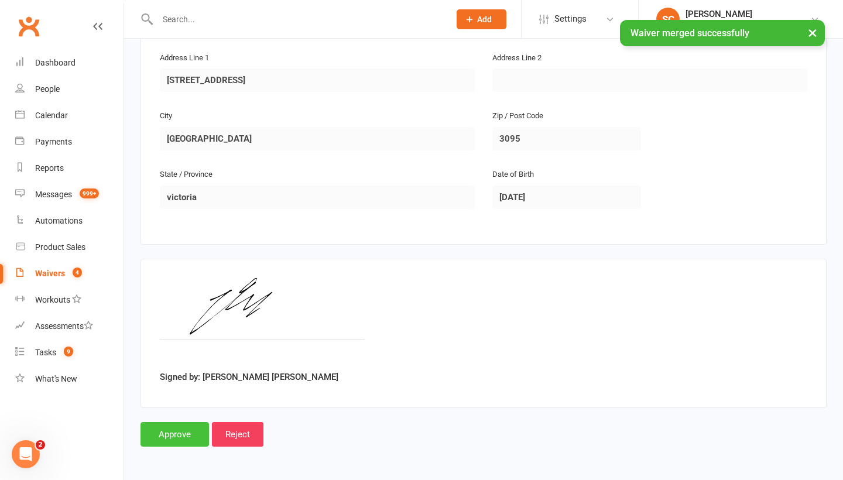
scroll to position [311, 0]
click at [175, 423] on input "Approve" at bounding box center [174, 434] width 68 height 25
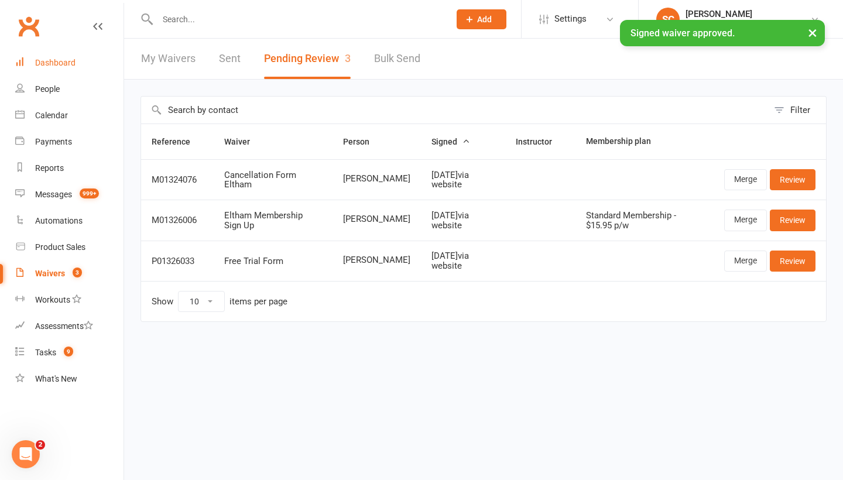
click at [52, 63] on div "Dashboard" at bounding box center [55, 62] width 40 height 9
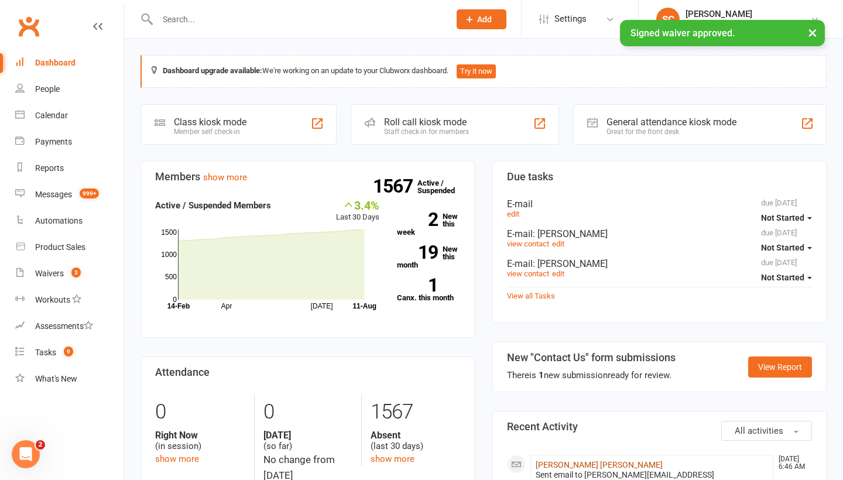
click at [551, 461] on link "[PERSON_NAME] [PERSON_NAME]" at bounding box center [598, 464] width 127 height 9
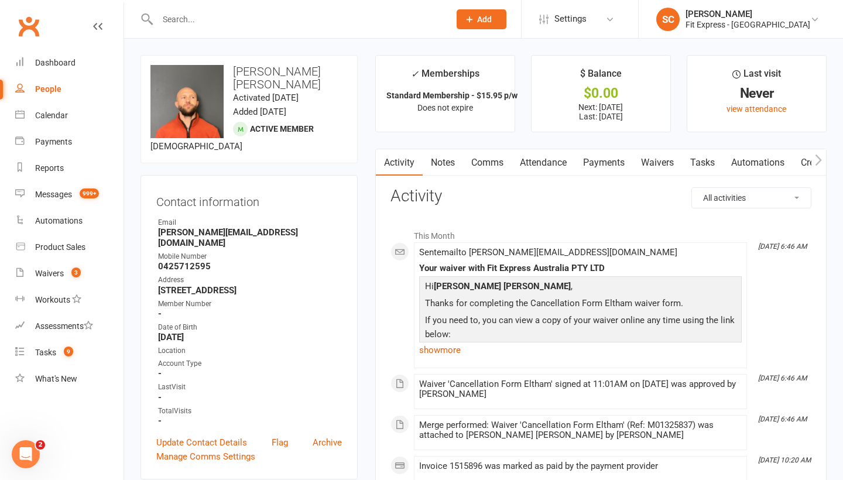
click at [610, 163] on link "Payments" at bounding box center [604, 162] width 58 height 27
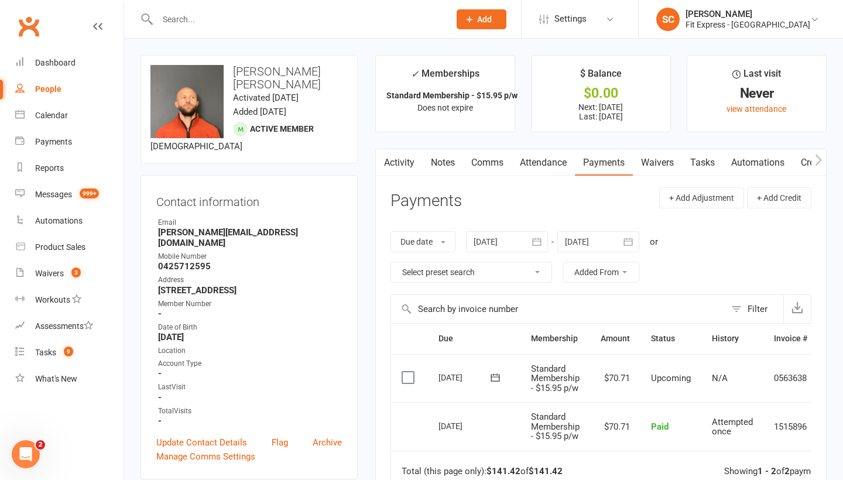
click at [664, 159] on link "Waivers" at bounding box center [657, 162] width 49 height 27
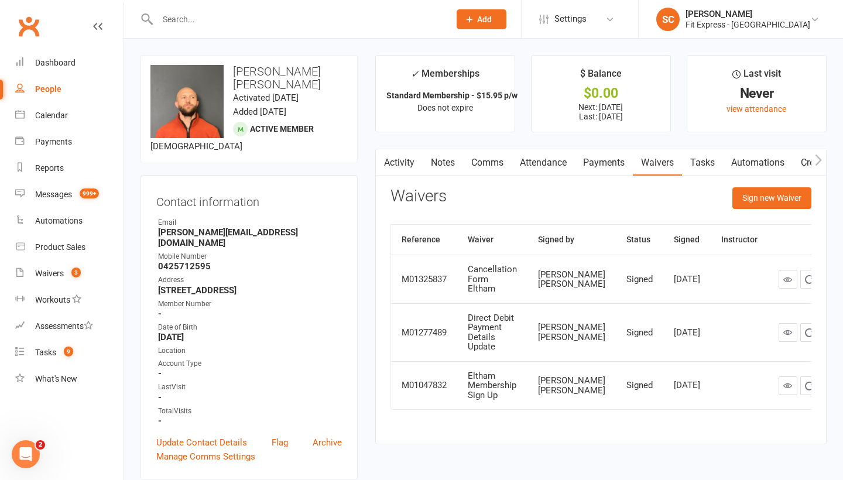
click at [440, 160] on link "Notes" at bounding box center [443, 162] width 40 height 27
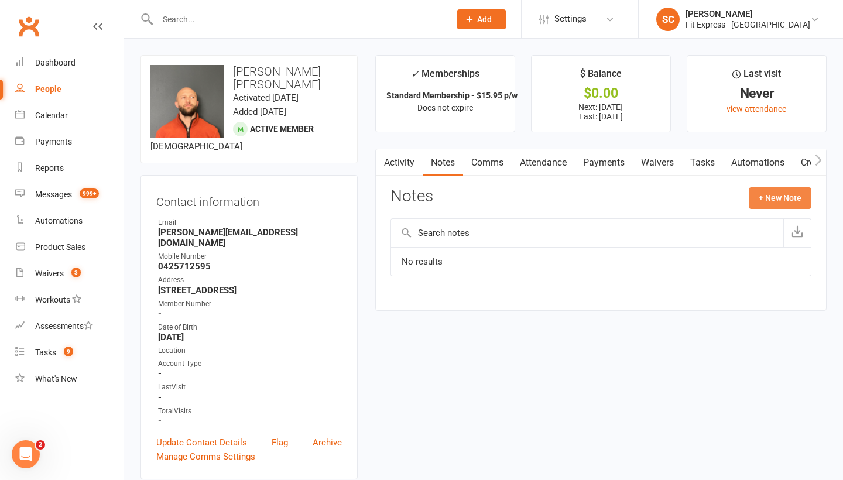
click at [778, 198] on button "+ New Note" at bounding box center [780, 197] width 63 height 21
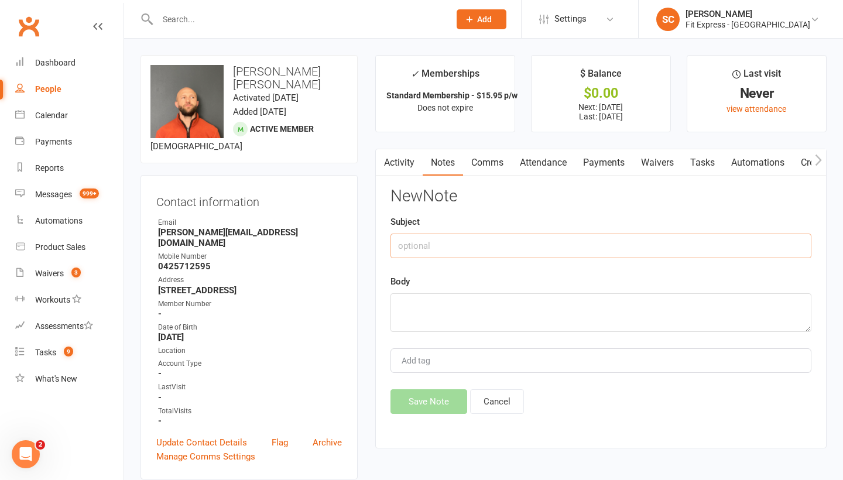
click at [449, 252] on input "text" at bounding box center [600, 246] width 421 height 25
drag, startPoint x: 511, startPoint y: 248, endPoint x: 371, endPoint y: 245, distance: 139.9
click at [371, 245] on main "✓ Memberships Standard Membership - $15.95 p/w Does not expire $ Balance $0.00 …" at bounding box center [600, 257] width 469 height 405
type input "cancel 9 August 2025"
click at [425, 298] on textarea at bounding box center [600, 312] width 421 height 39
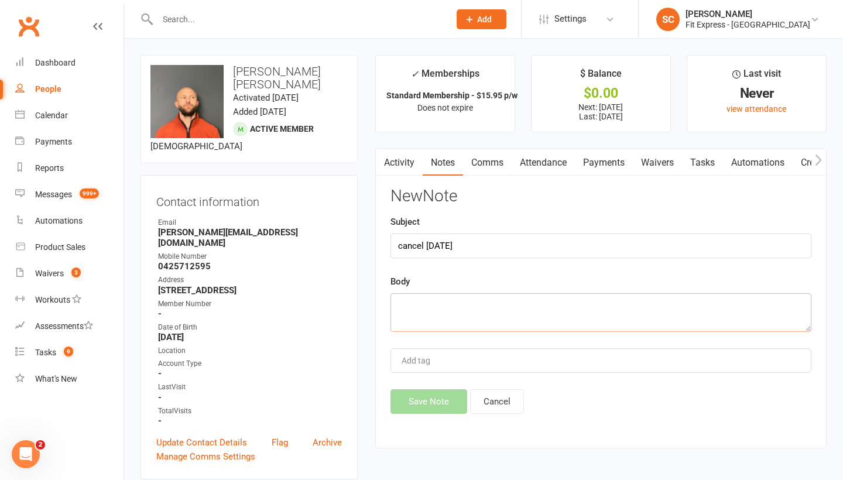
paste textarea "cancel 9 August 2025"
click at [524, 305] on textarea "cancel 9 August 2025 = prorata 20.88" at bounding box center [600, 312] width 421 height 39
click at [559, 301] on textarea "cancel 9 August 2025 = prorata $20.88" at bounding box center [600, 312] width 421 height 39
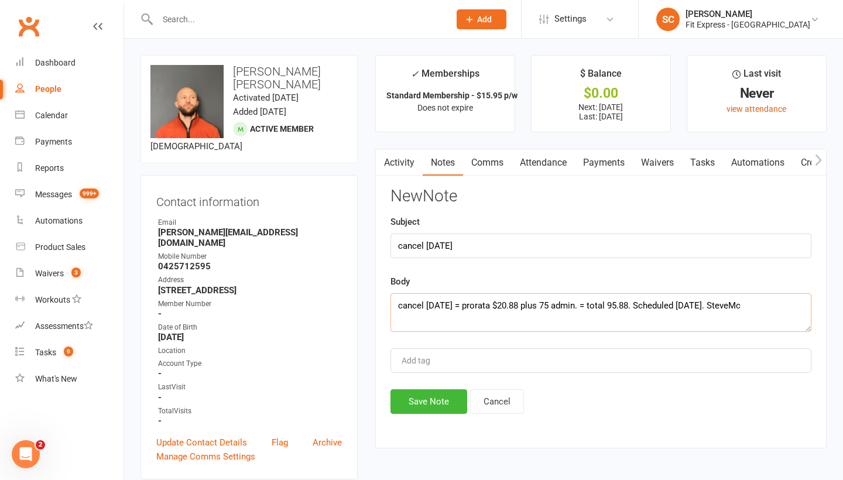
click at [638, 305] on textarea "cancel 9 August 2025 = prorata $20.88 plus 75 admin. = total 95.88. Scheduled 1…" at bounding box center [600, 312] width 421 height 39
drag, startPoint x: 396, startPoint y: 307, endPoint x: 812, endPoint y: 303, distance: 416.7
click at [812, 303] on div "Activity Notes Comms Attendance Payments Waivers Tasks Automations Credit balan…" at bounding box center [600, 299] width 451 height 300
type textarea "cancel 9 August 2025 = prorata $20.88 plus 75 admin. = total $95.88. Scheduled …"
click at [466, 438] on div "Activity Notes Comms Attendance Payments Waivers Tasks Automations Credit balan…" at bounding box center [600, 299] width 451 height 300
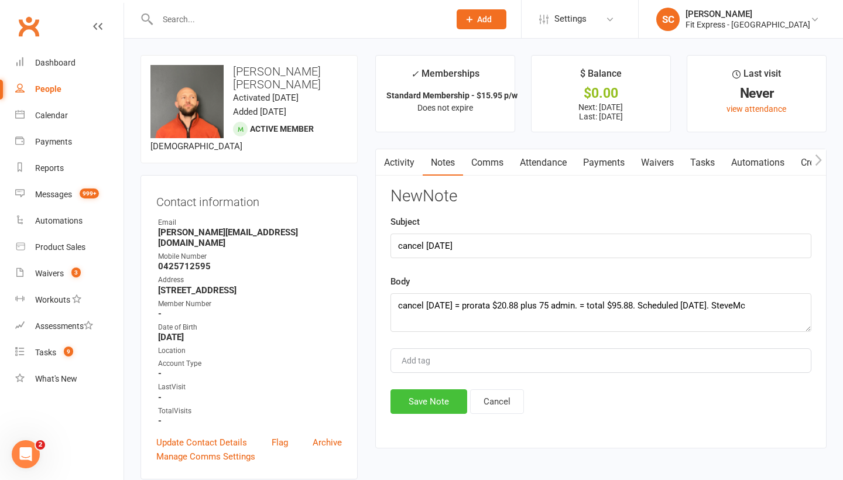
click at [437, 405] on button "Save Note" at bounding box center [428, 401] width 77 height 25
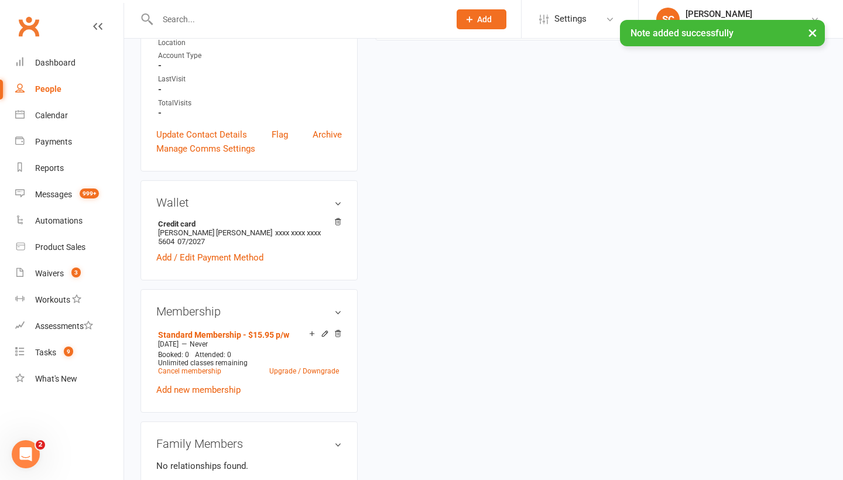
scroll to position [312, 0]
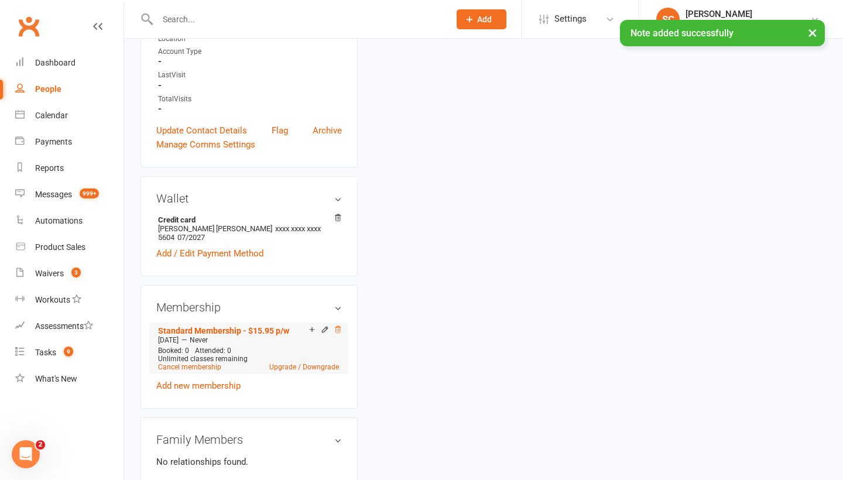
click at [339, 325] on icon at bounding box center [338, 329] width 8 height 8
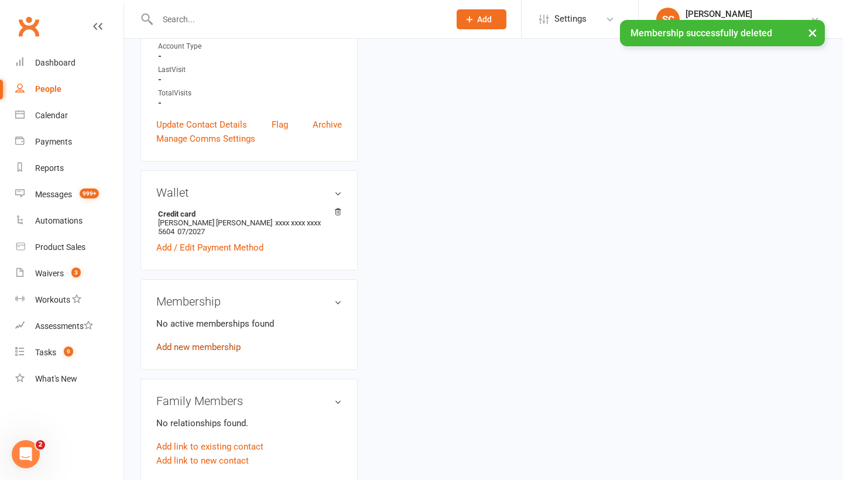
click at [188, 342] on link "Add new membership" at bounding box center [198, 347] width 84 height 11
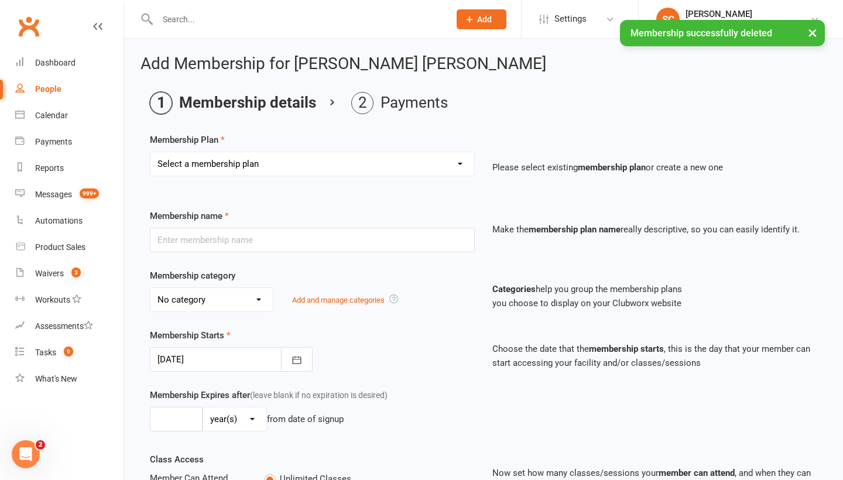
select select "22"
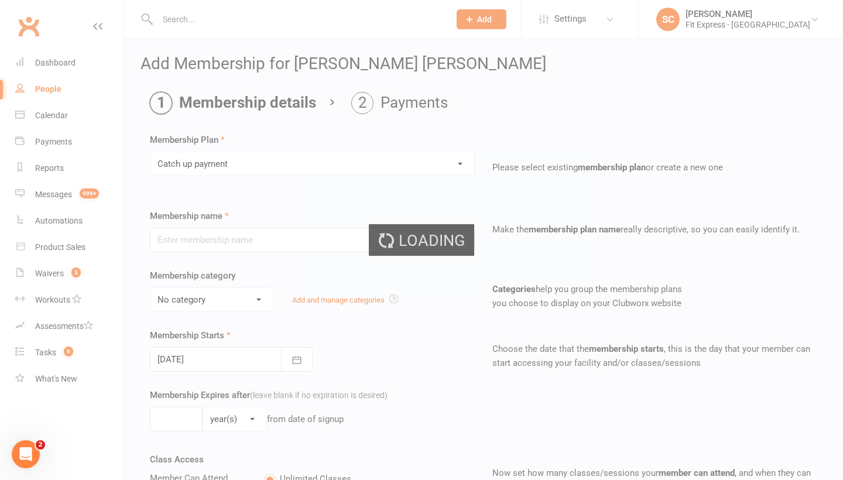
type input "Catch up payment"
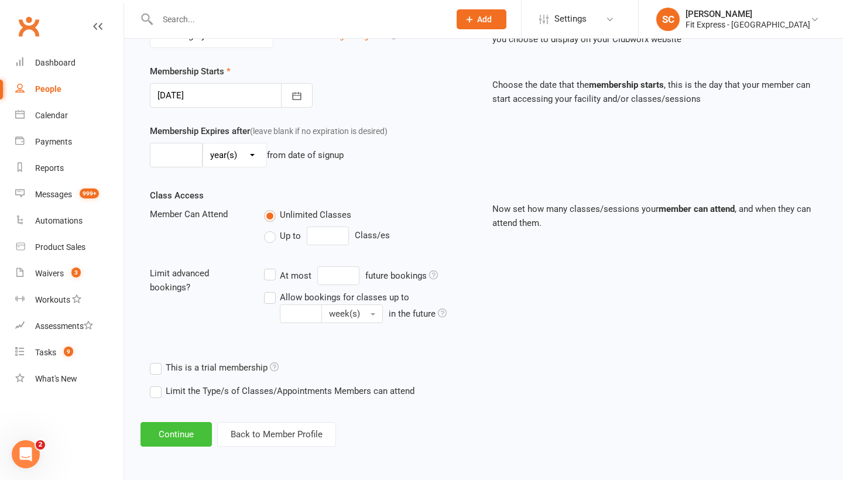
scroll to position [273, 0]
click at [181, 426] on button "Continue" at bounding box center [175, 434] width 71 height 25
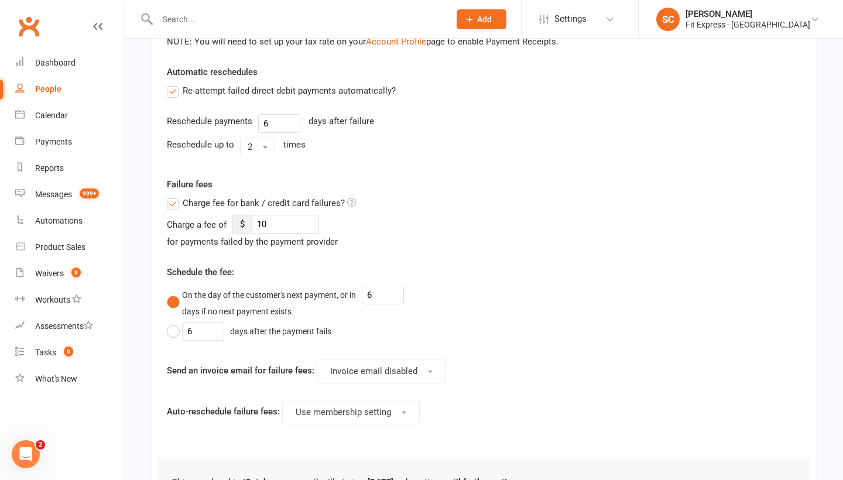
scroll to position [0, 0]
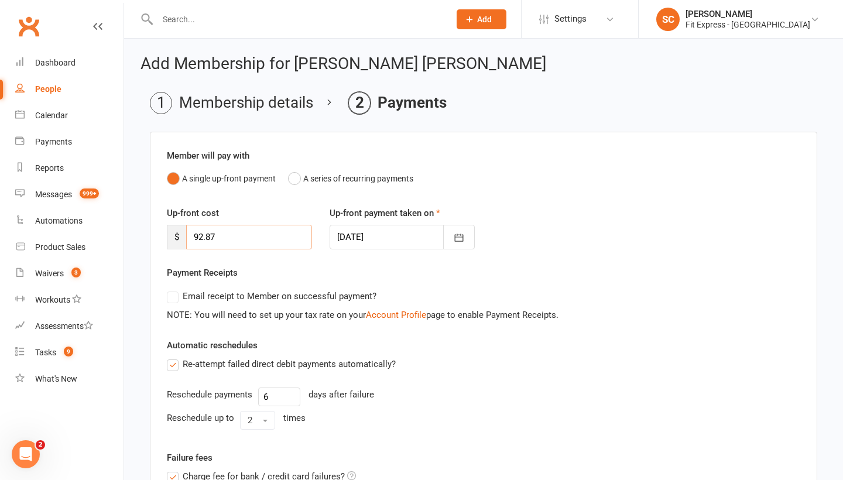
drag, startPoint x: 228, startPoint y: 237, endPoint x: 159, endPoint y: 237, distance: 68.5
click at [159, 237] on div "Up-front cost $ 92.87" at bounding box center [239, 227] width 163 height 43
type input "95.88"
click at [456, 235] on icon "button" at bounding box center [459, 238] width 12 height 12
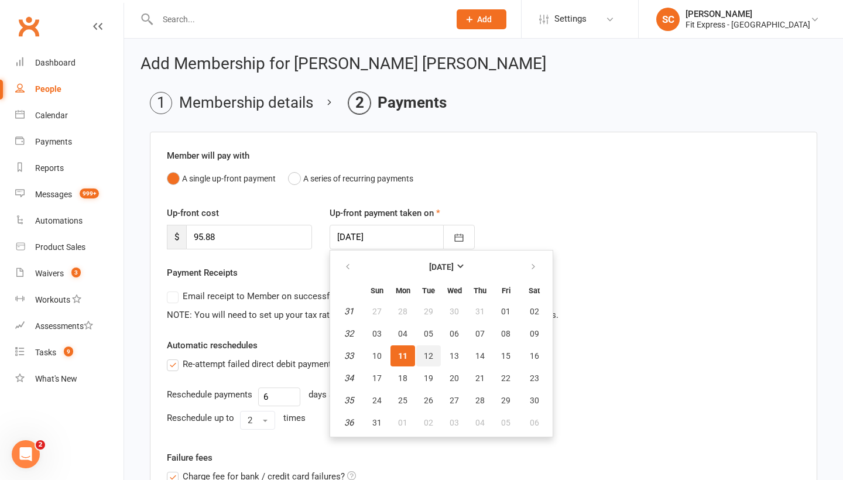
click at [432, 353] on span "12" at bounding box center [428, 355] width 9 height 9
type input "12 Aug 2025"
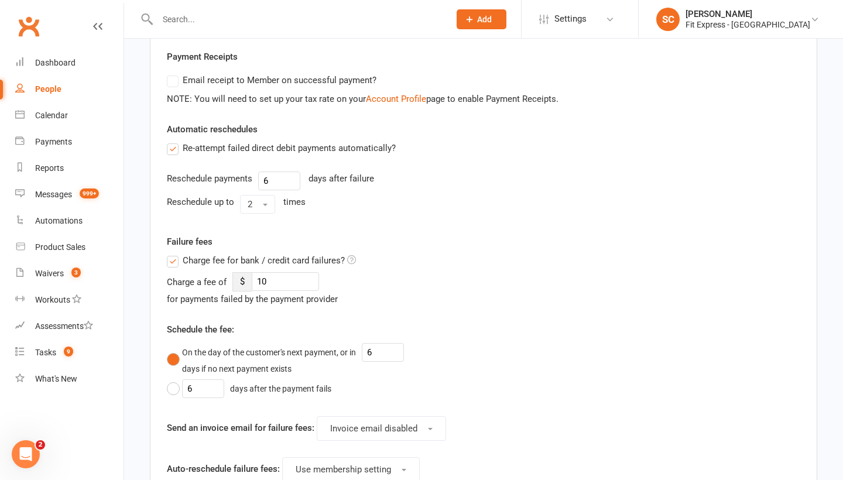
scroll to position [232, 0]
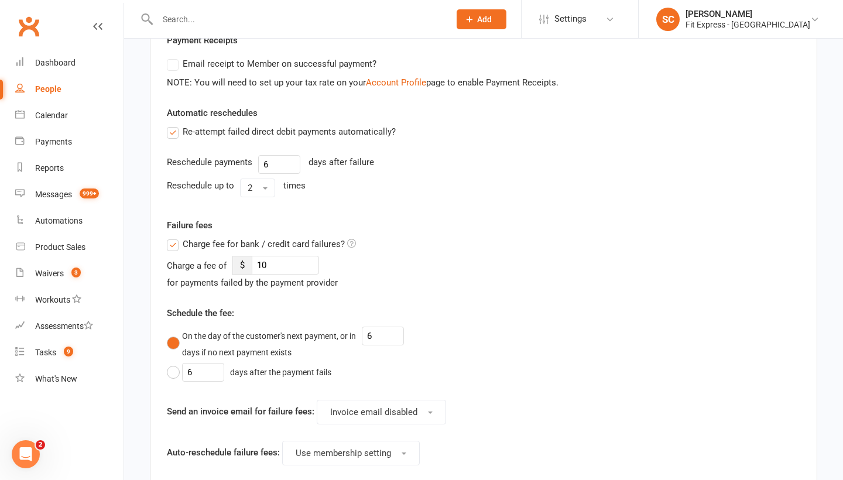
click at [173, 245] on label "Charge fee for bank / credit card failures?" at bounding box center [261, 244] width 189 height 14
click at [173, 237] on input "Charge fee for bank / credit card failures?" at bounding box center [261, 237] width 189 height 0
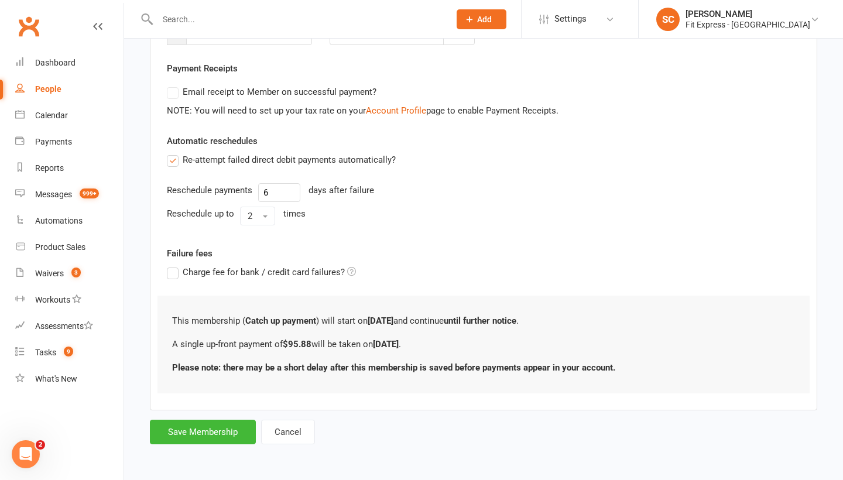
scroll to position [214, 0]
click at [207, 425] on button "Save Membership" at bounding box center [203, 432] width 106 height 25
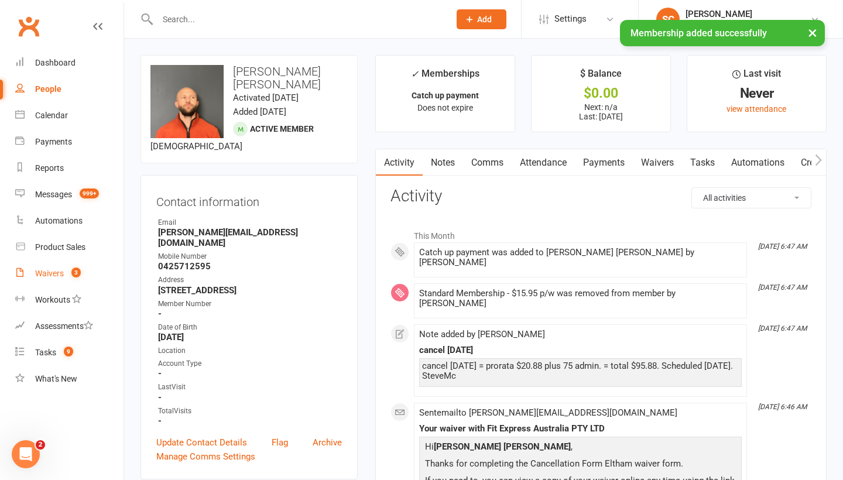
click at [51, 276] on div "Waivers" at bounding box center [49, 273] width 29 height 9
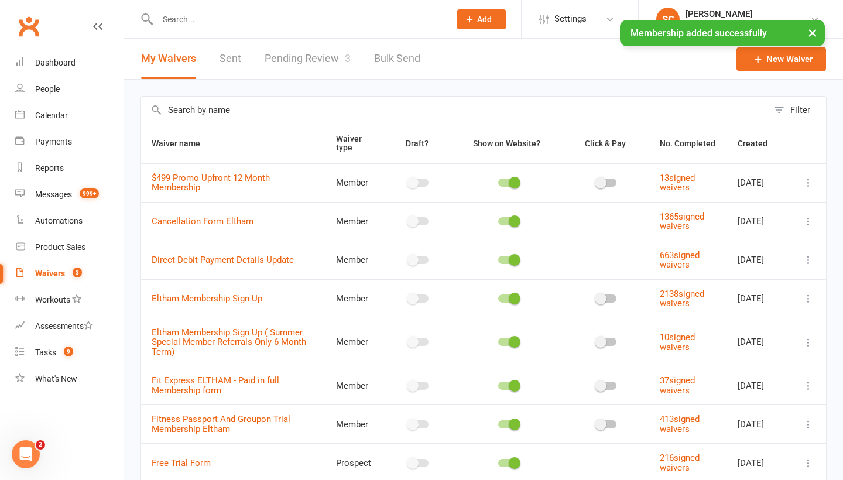
click at [301, 58] on link "Pending Review 3" at bounding box center [308, 59] width 86 height 40
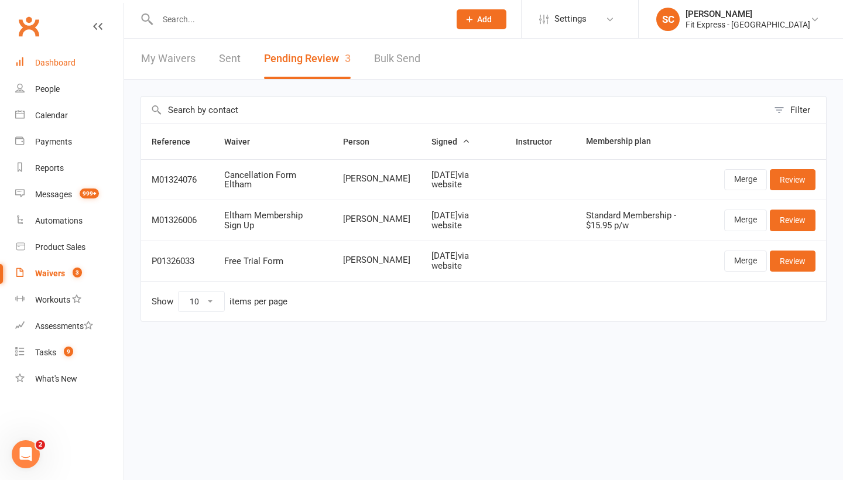
click at [53, 60] on div "Dashboard" at bounding box center [55, 62] width 40 height 9
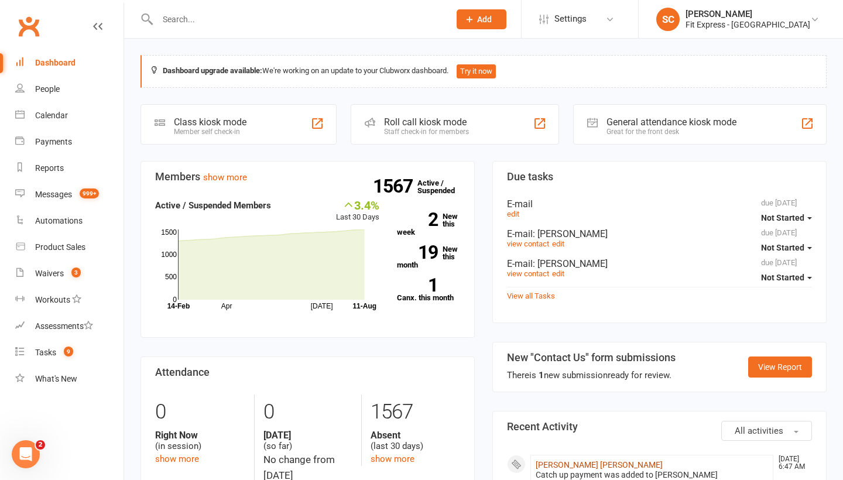
click at [557, 461] on link "[PERSON_NAME] [PERSON_NAME]" at bounding box center [598, 464] width 127 height 9
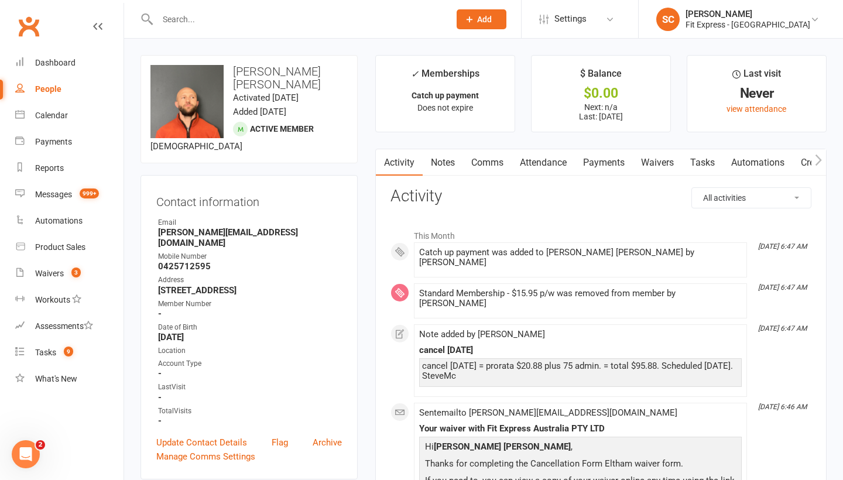
click at [613, 159] on link "Payments" at bounding box center [604, 162] width 58 height 27
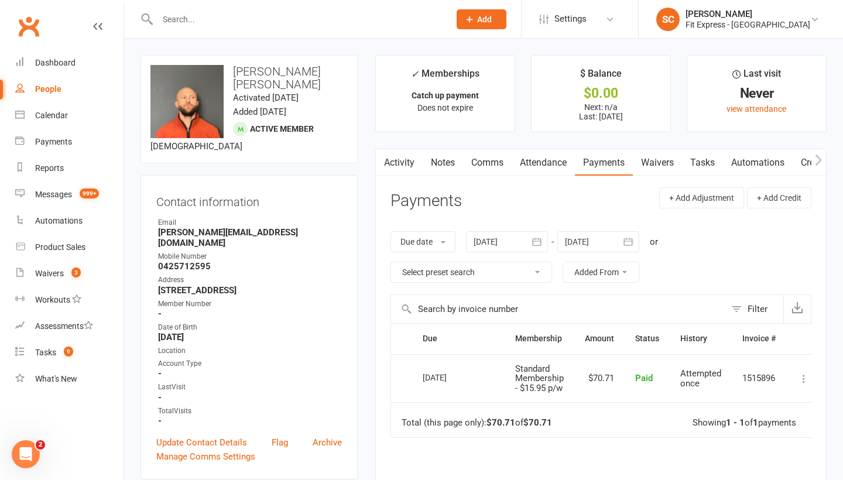
click at [453, 167] on link "Notes" at bounding box center [443, 162] width 40 height 27
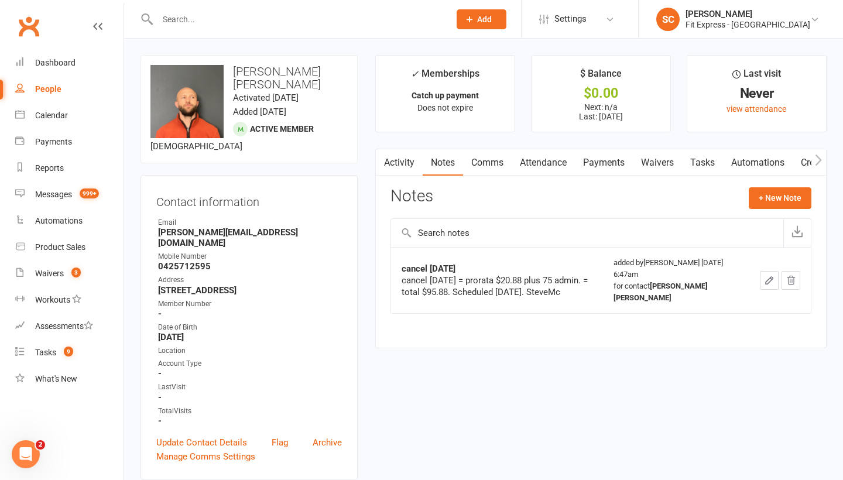
click at [617, 162] on link "Payments" at bounding box center [604, 162] width 58 height 27
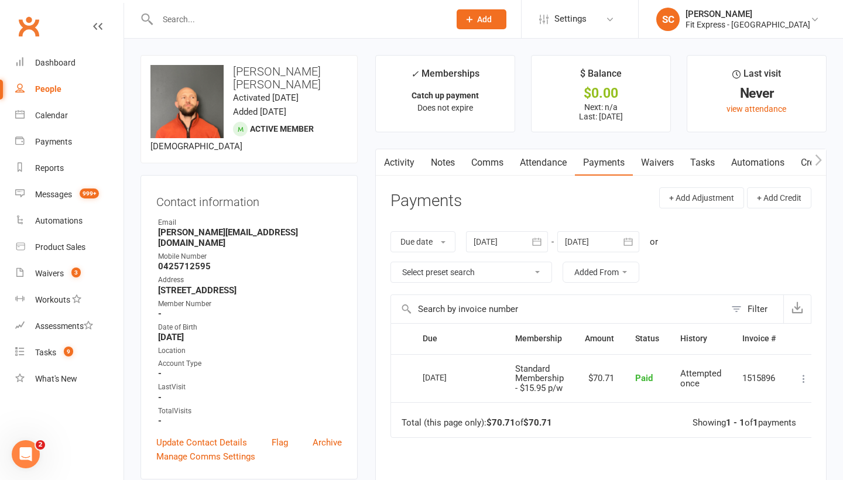
click at [632, 242] on icon "button" at bounding box center [628, 242] width 12 height 12
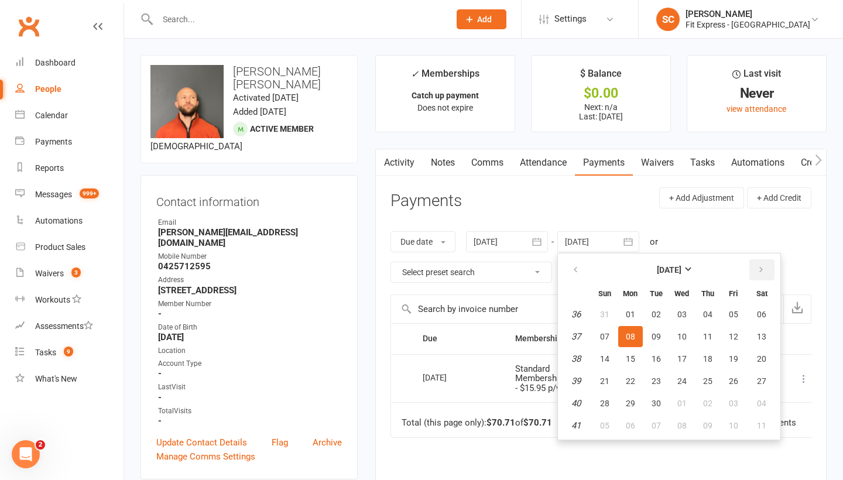
click at [760, 267] on icon "button" at bounding box center [761, 269] width 8 height 9
click at [763, 312] on span "01" at bounding box center [761, 314] width 9 height 9
type input "01 Nov 2025"
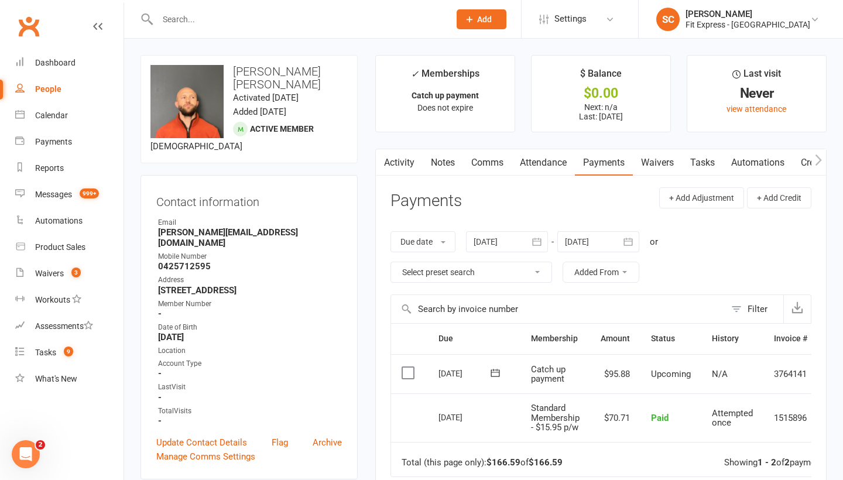
click at [52, 87] on div "People" at bounding box center [48, 88] width 26 height 9
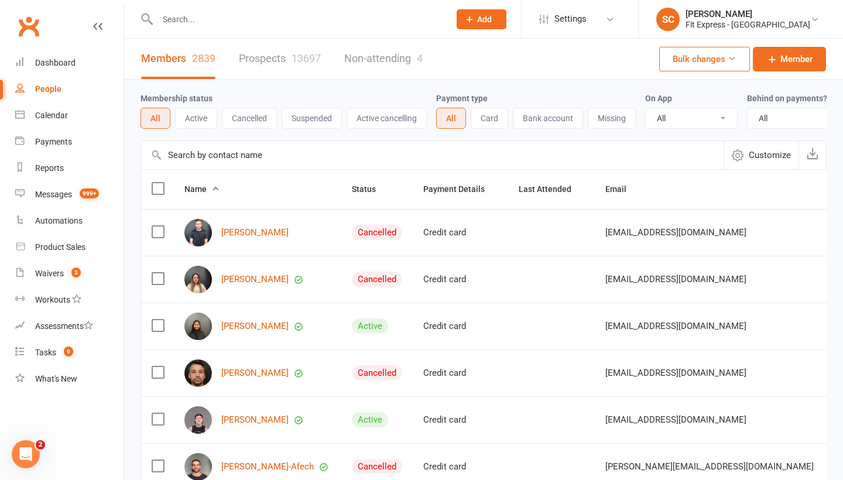
click at [192, 159] on input "text" at bounding box center [432, 155] width 582 height 28
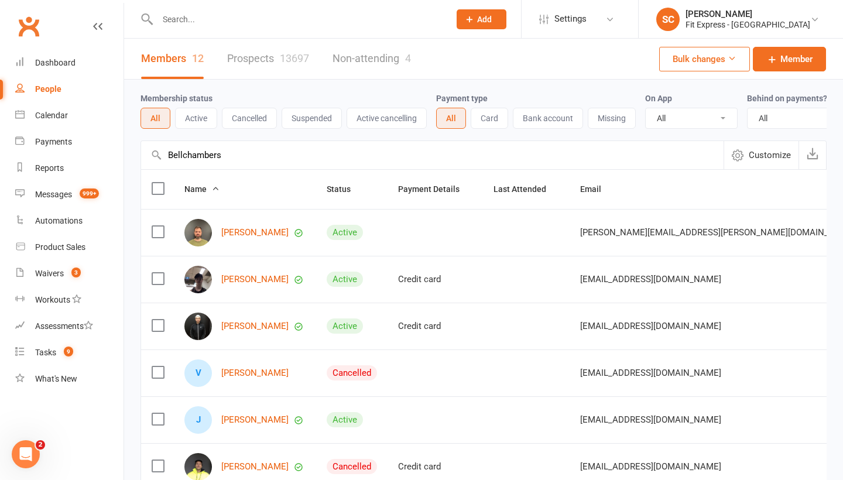
click at [169, 154] on input "Bellchambers" at bounding box center [432, 155] width 582 height 28
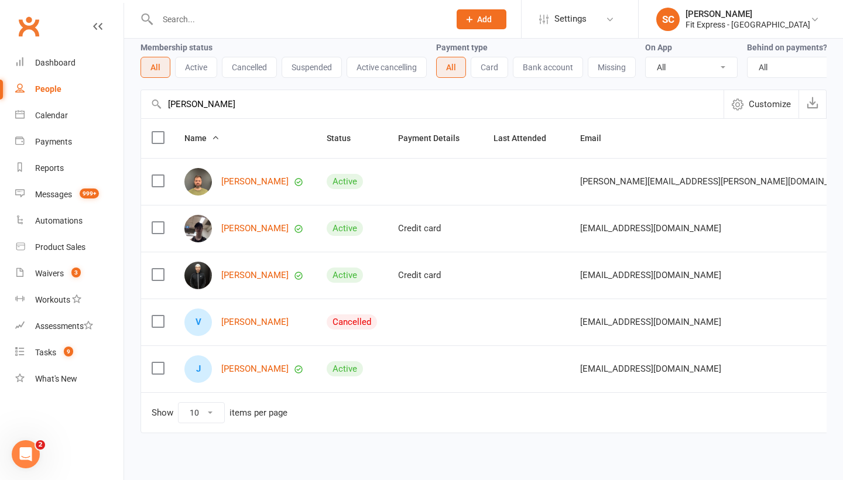
scroll to position [50, 0]
drag, startPoint x: 245, startPoint y: 103, endPoint x: 129, endPoint y: 102, distance: 116.5
click at [129, 102] on div "Membership status All Active Cancelled Suspended Active cancelling Payment type…" at bounding box center [483, 240] width 719 height 421
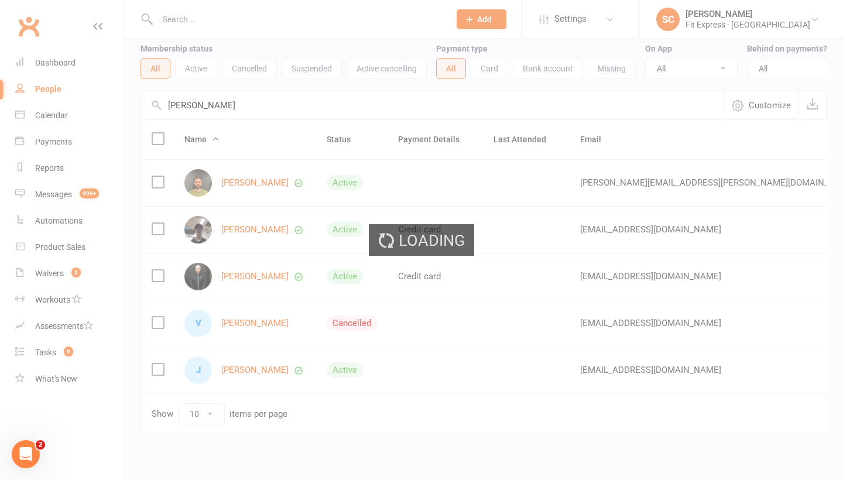
scroll to position [29, 0]
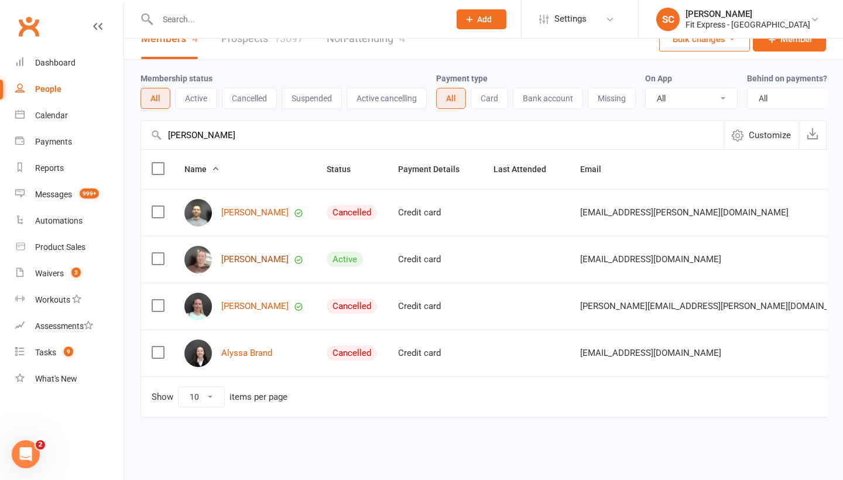
type input "hilderbrand"
click at [249, 255] on link "Jaimie Hildebrand" at bounding box center [254, 260] width 67 height 10
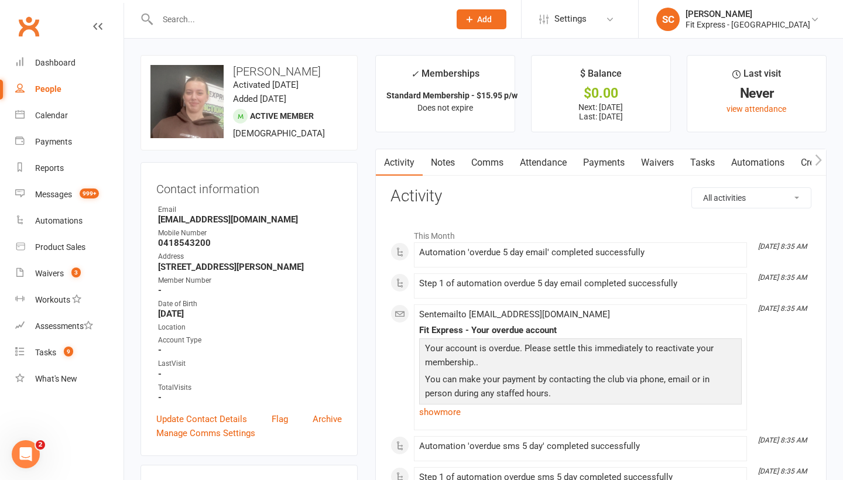
click at [602, 162] on link "Payments" at bounding box center [604, 162] width 58 height 27
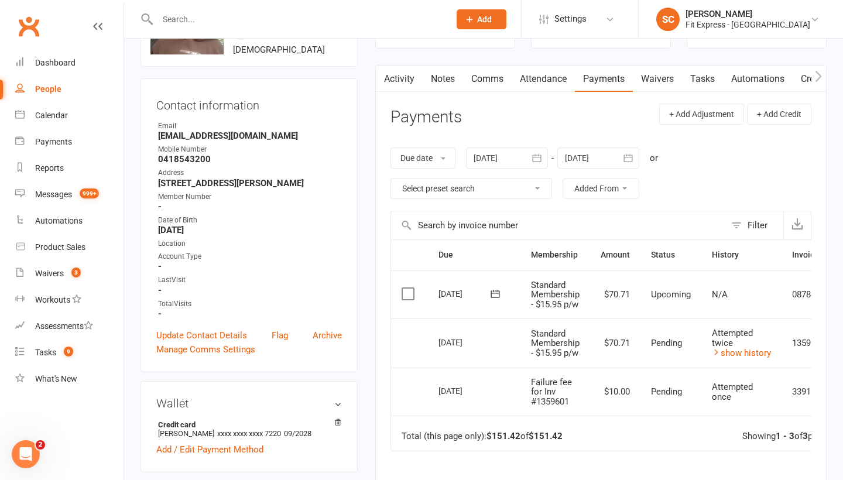
scroll to position [84, 0]
click at [54, 59] on div "Dashboard" at bounding box center [55, 62] width 40 height 9
